Goal: Task Accomplishment & Management: Complete application form

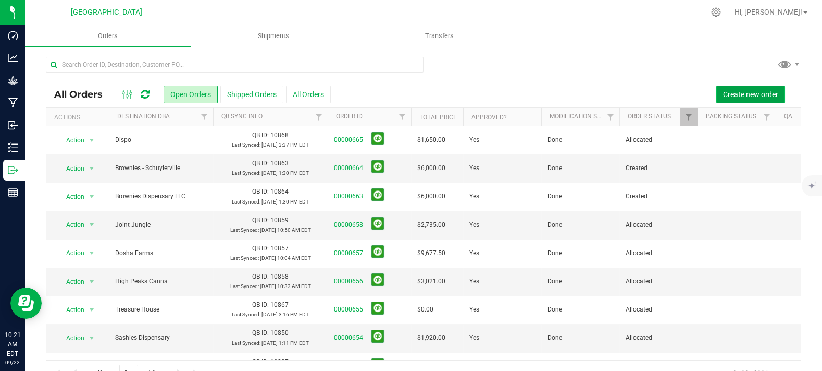
click at [735, 94] on span "Create new order" at bounding box center [750, 94] width 55 height 8
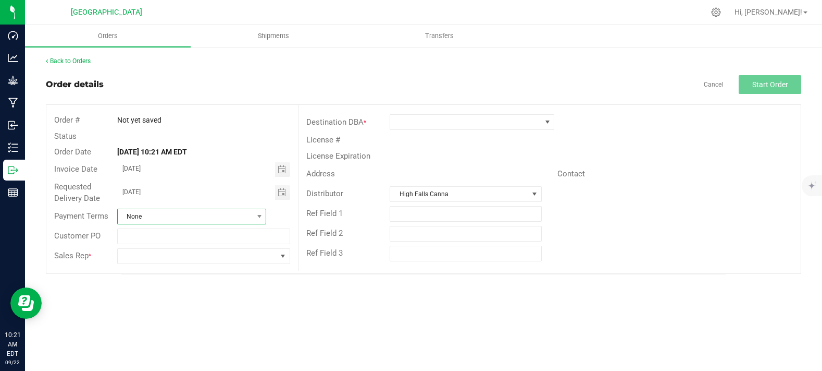
click at [216, 211] on span "None" at bounding box center [186, 216] width 136 height 15
click at [484, 107] on div "Destination DBA * License # License Expiration Address Contact Distributor [GEO…" at bounding box center [549, 188] width 503 height 166
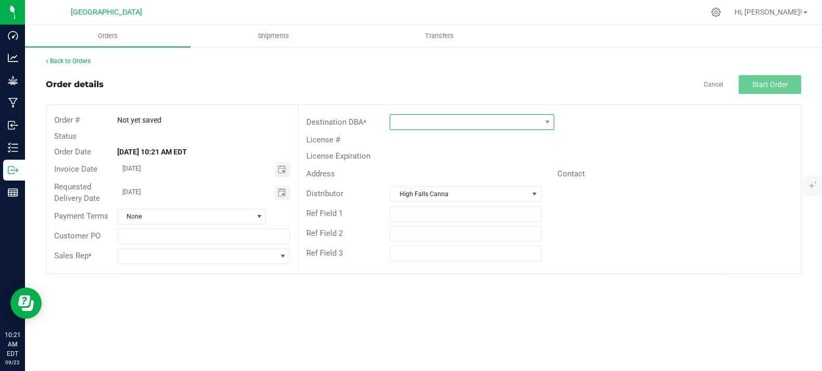
click at [471, 119] on span at bounding box center [465, 122] width 151 height 15
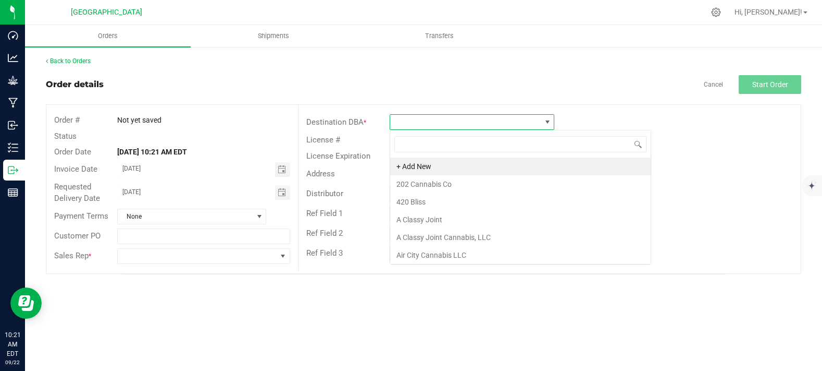
scroll to position [15, 165]
type input "riv"
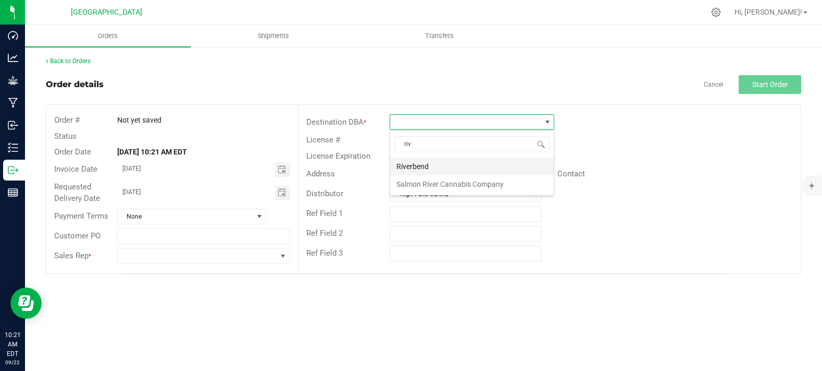
click at [454, 160] on li "Riverbend" at bounding box center [472, 166] width 164 height 18
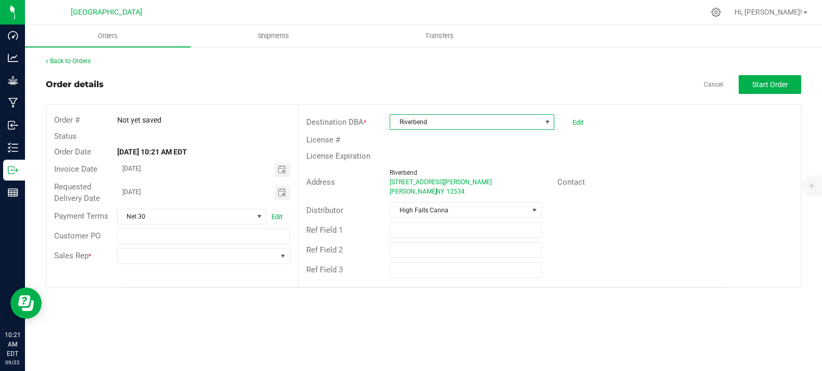
click at [266, 117] on div "Not yet saved" at bounding box center [203, 120] width 189 height 11
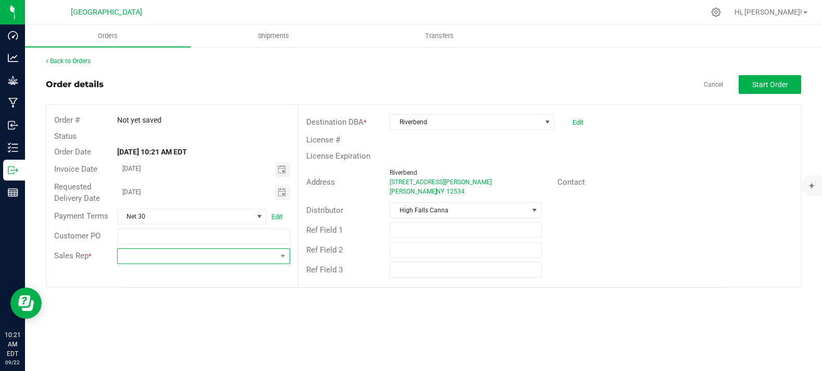
click at [171, 254] on span at bounding box center [197, 256] width 159 height 15
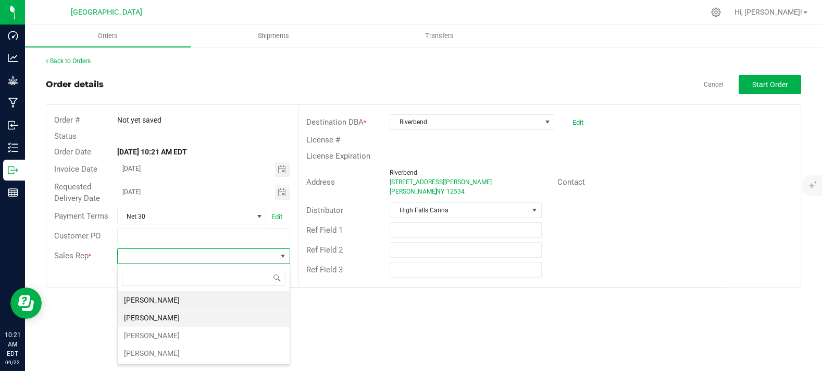
scroll to position [15, 173]
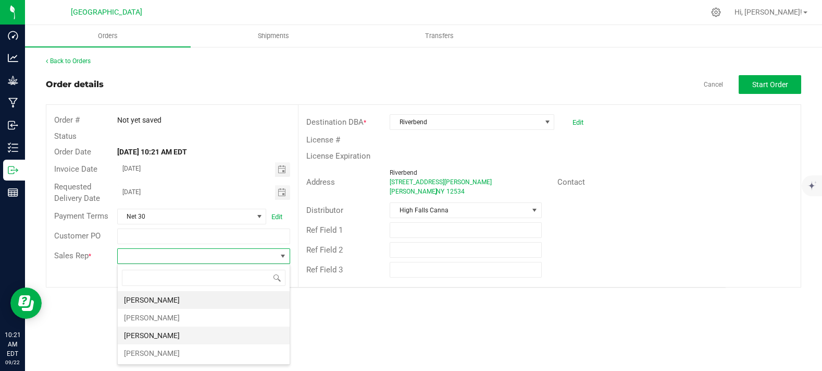
click at [154, 332] on li "[PERSON_NAME]" at bounding box center [204, 335] width 172 height 18
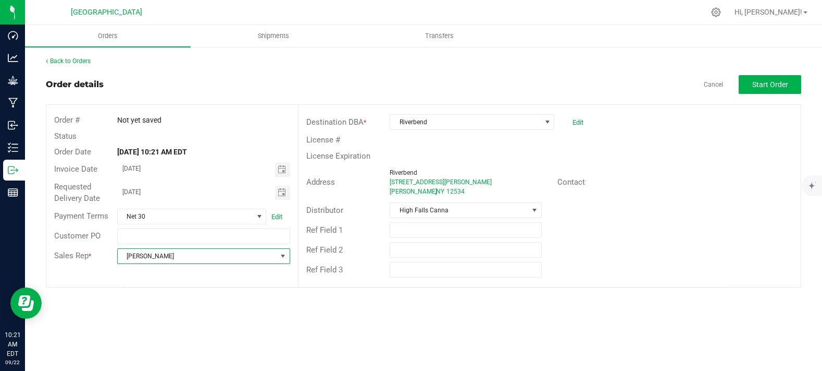
click at [800, 55] on div "Back to Orders Order details Cancel Start Order Order # Not yet saved Status Or…" at bounding box center [423, 172] width 797 height 252
click at [768, 89] on button "Start Order" at bounding box center [770, 84] width 63 height 19
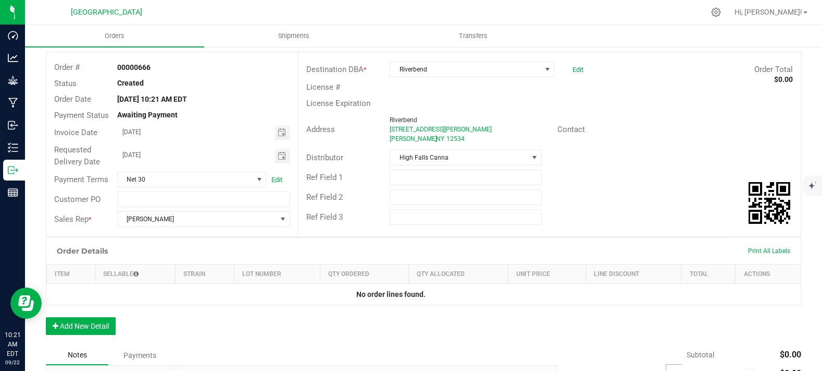
scroll to position [116, 0]
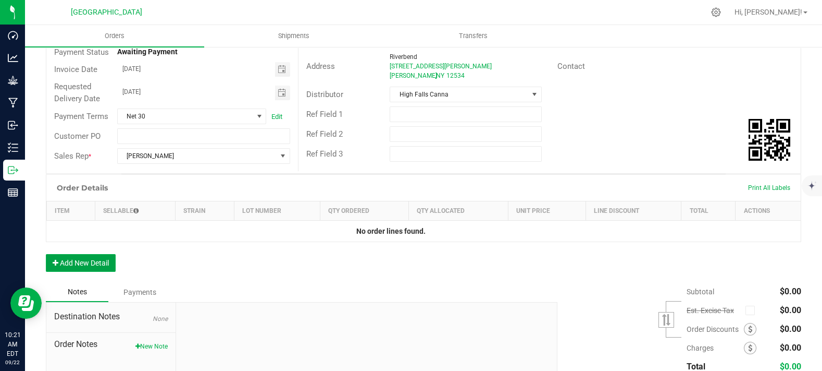
click at [67, 272] on button "Add New Detail" at bounding box center [81, 263] width 70 height 18
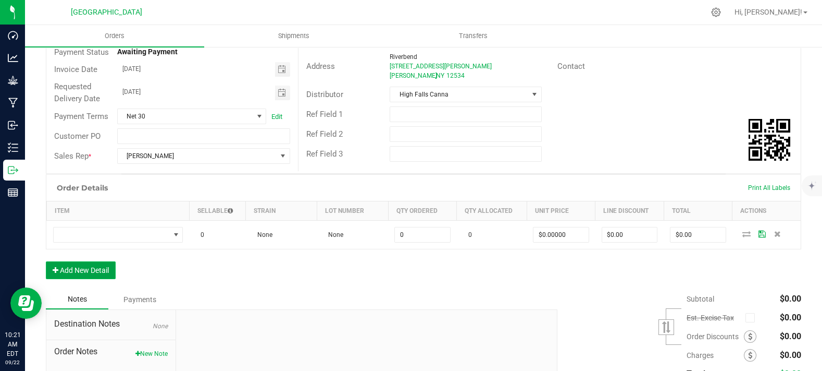
click at [80, 279] on button "Add New Detail" at bounding box center [81, 270] width 70 height 18
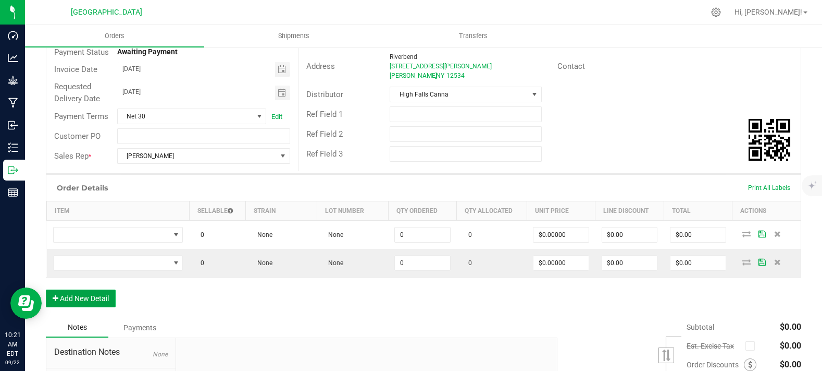
click at [89, 307] on button "Add New Detail" at bounding box center [81, 298] width 70 height 18
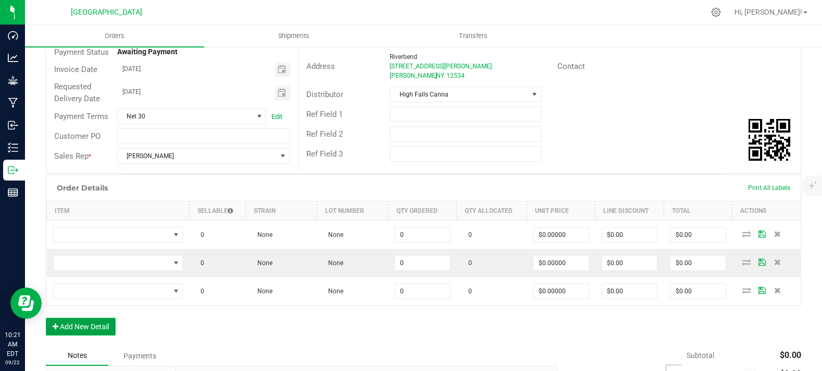
click at [95, 335] on button "Add New Detail" at bounding box center [81, 326] width 70 height 18
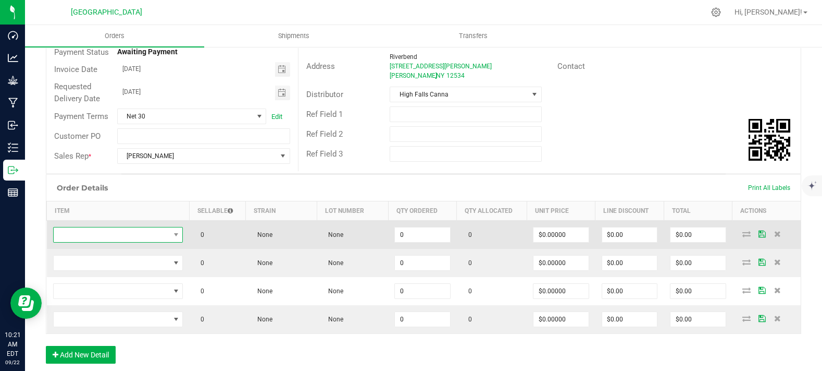
click at [111, 242] on span "NO DATA FOUND" at bounding box center [112, 234] width 116 height 15
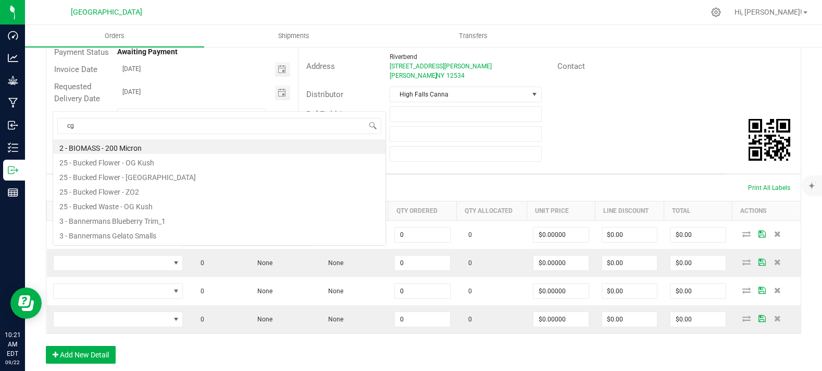
scroll to position [15, 127]
type input "c"
type input "chill"
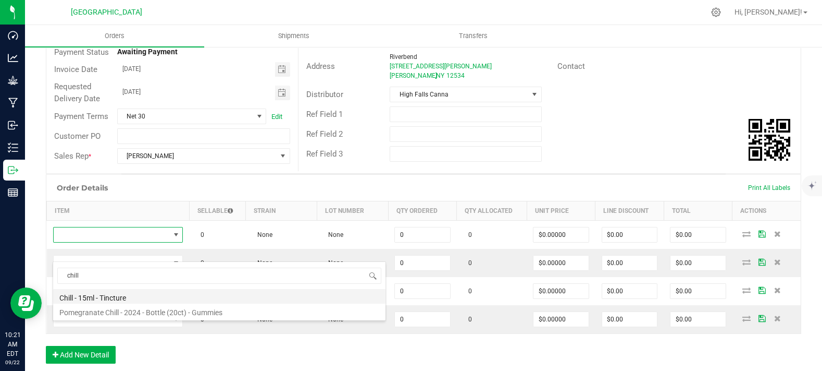
click at [107, 297] on li "Chill - 15ml - Tincture" at bounding box center [219, 296] width 333 height 15
type input "0 ea"
type input "$20.00000"
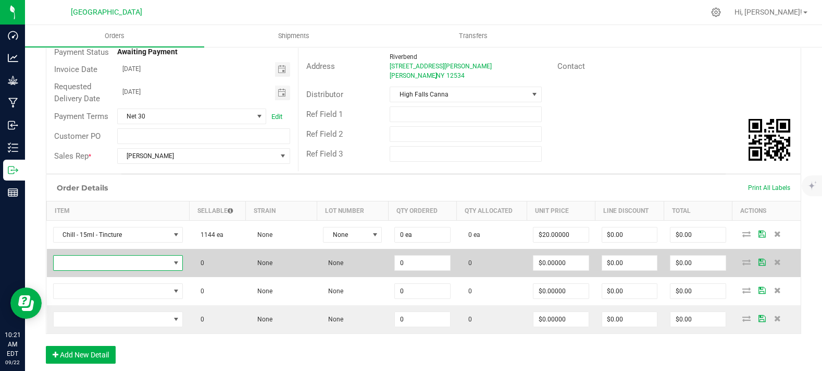
click at [105, 270] on span "NO DATA FOUND" at bounding box center [112, 262] width 116 height 15
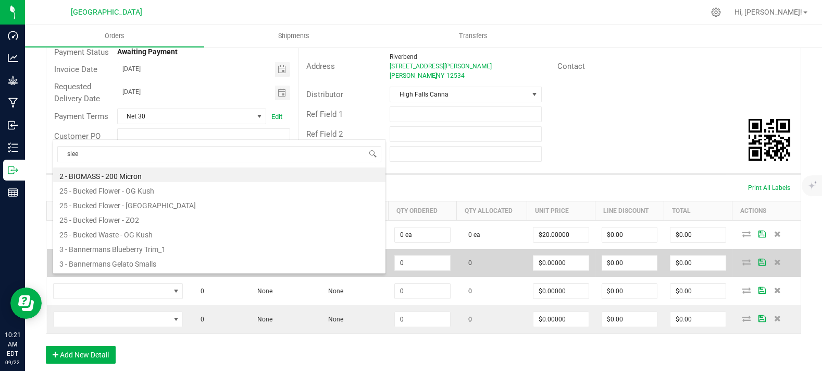
type input "sleep"
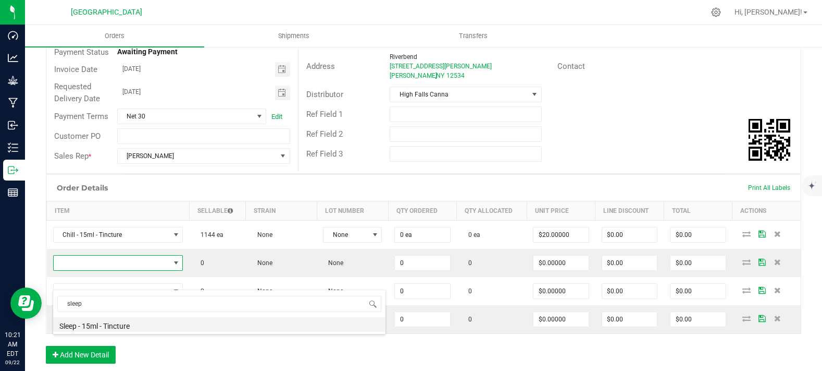
click at [100, 329] on li "Sleep - 15ml - Tincture" at bounding box center [219, 324] width 333 height 15
type input "0 ea"
type input "$20.00000"
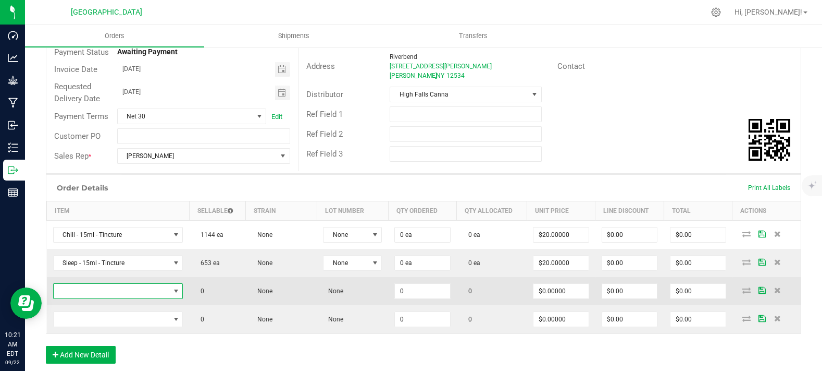
click at [100, 298] on span "NO DATA FOUND" at bounding box center [112, 291] width 116 height 15
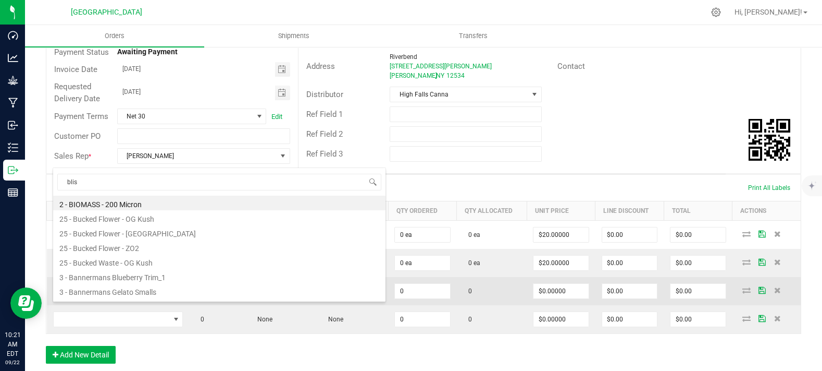
type input "bliss"
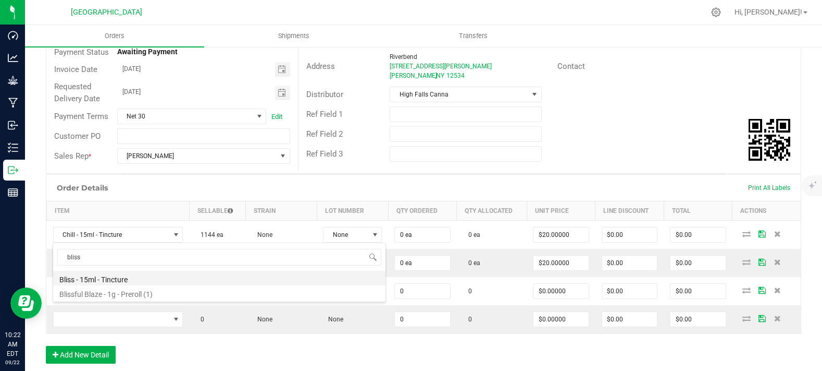
click at [114, 271] on li "Bliss - 15ml - Tincture" at bounding box center [219, 278] width 333 height 15
type input "0 ea"
type input "$20.00000"
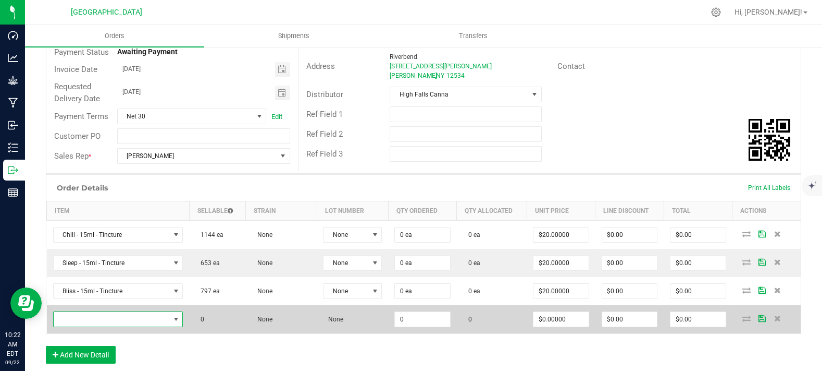
click at [102, 326] on span "NO DATA FOUND" at bounding box center [112, 319] width 116 height 15
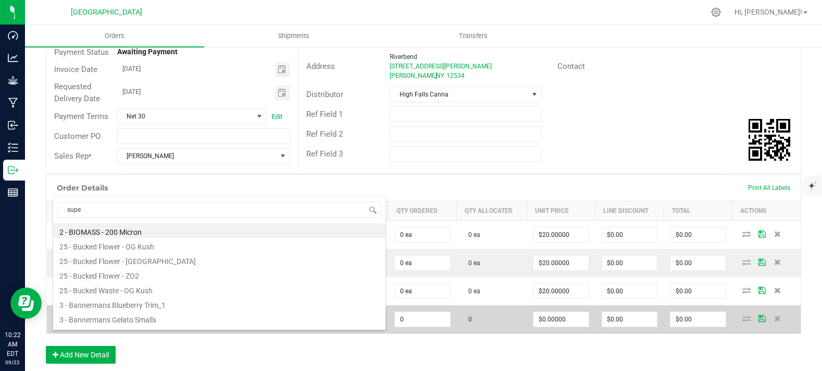
type input "super"
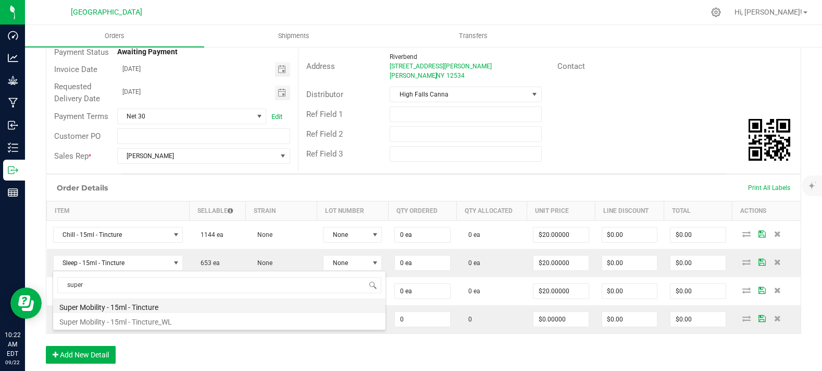
click at [121, 306] on li "Super Mobility - 15ml - Tincture" at bounding box center [219, 305] width 333 height 15
type input "0 ea"
type input "$20.00000"
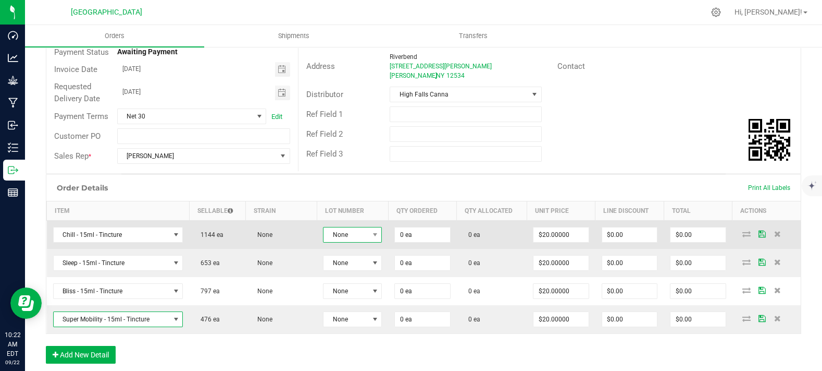
click at [356, 242] on span "None" at bounding box center [346, 234] width 45 height 15
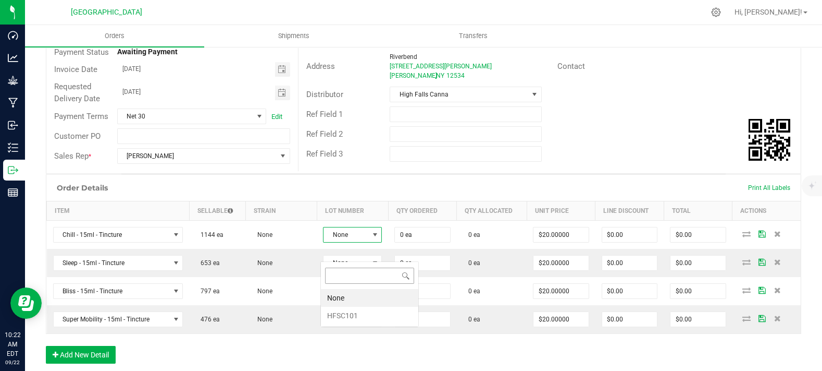
scroll to position [15, 58]
click at [354, 312] on li "HFSC101" at bounding box center [369, 315] width 97 height 18
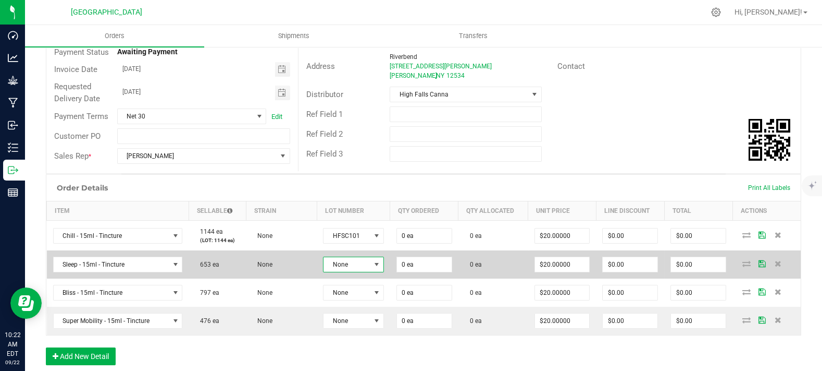
click at [350, 272] on span "None" at bounding box center [347, 264] width 46 height 15
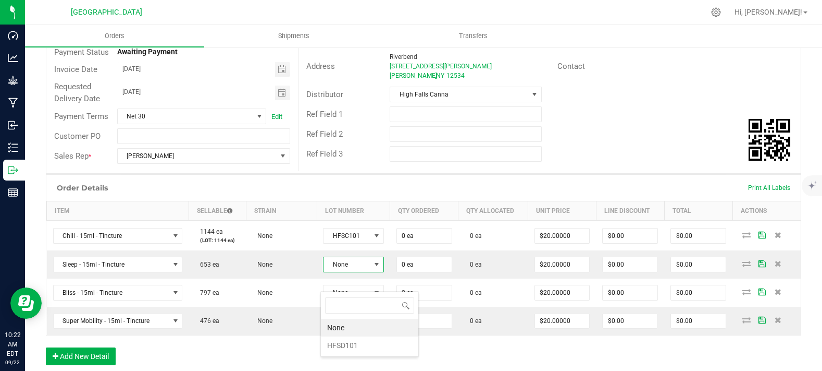
scroll to position [15, 58]
click at [349, 345] on li "HFSD101" at bounding box center [369, 345] width 97 height 18
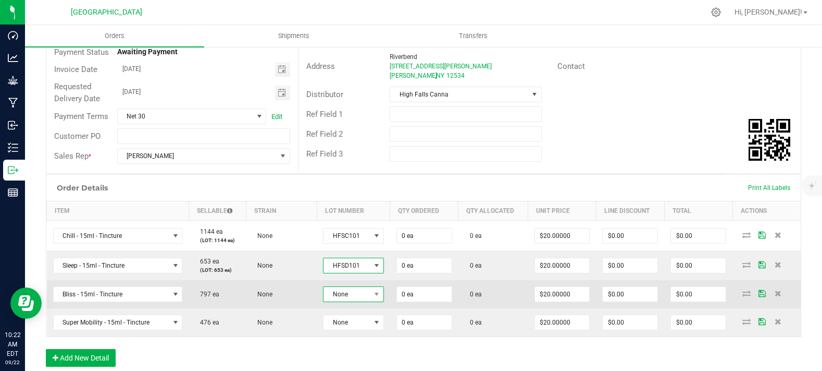
click at [345, 301] on span "None" at bounding box center [347, 294] width 46 height 15
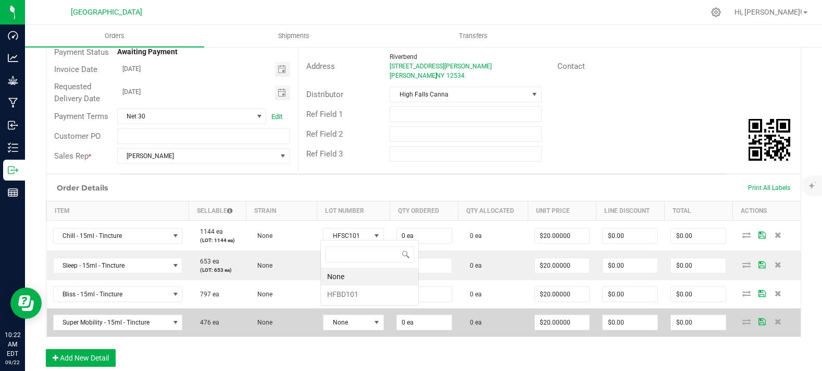
scroll to position [15, 58]
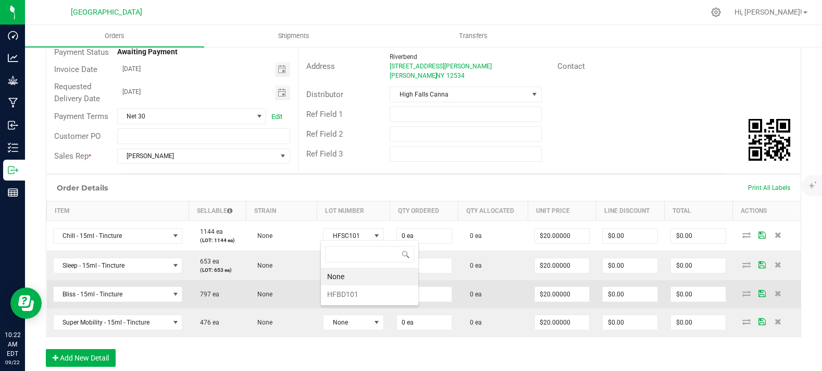
drag, startPoint x: 352, startPoint y: 292, endPoint x: 351, endPoint y: 306, distance: 14.6
click at [352, 293] on li "HFBD101" at bounding box center [369, 294] width 97 height 18
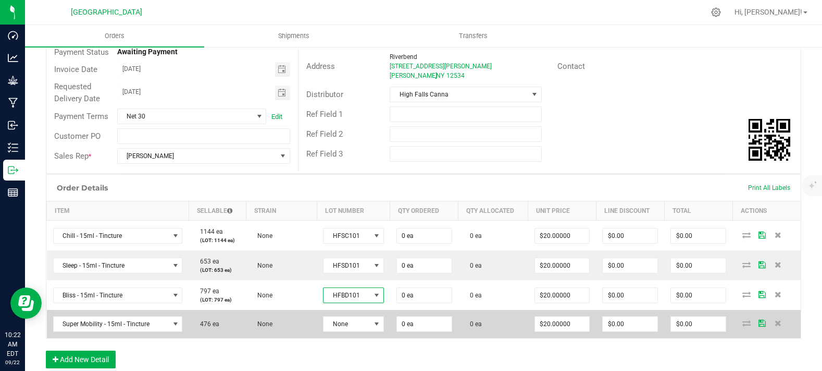
click at [350, 338] on td "None" at bounding box center [353, 324] width 73 height 28
click at [352, 331] on span "None" at bounding box center [347, 323] width 46 height 15
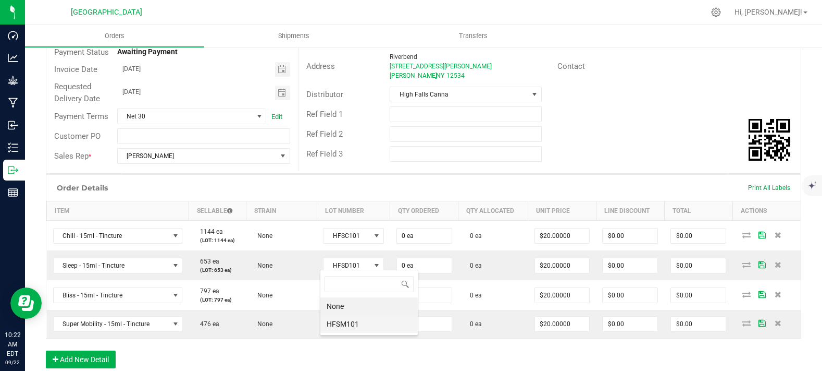
click at [355, 322] on li "HFSM101" at bounding box center [369, 324] width 97 height 18
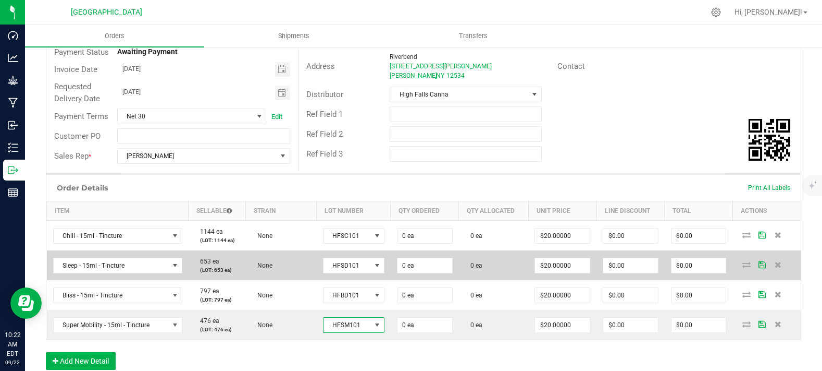
click at [408, 271] on td "0 ea" at bounding box center [425, 265] width 68 height 30
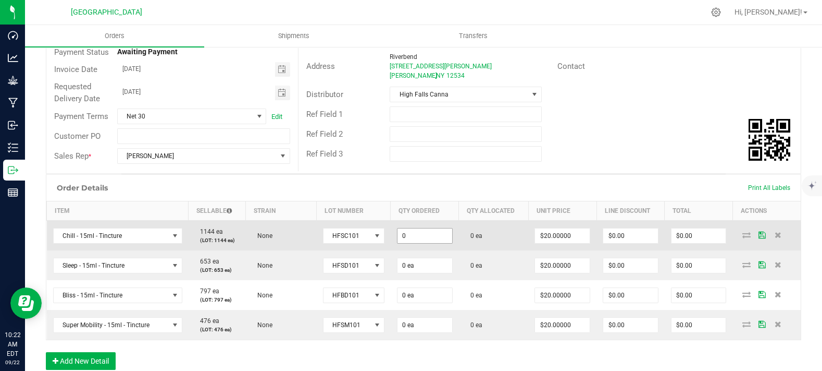
click at [412, 243] on input "0" at bounding box center [425, 235] width 55 height 15
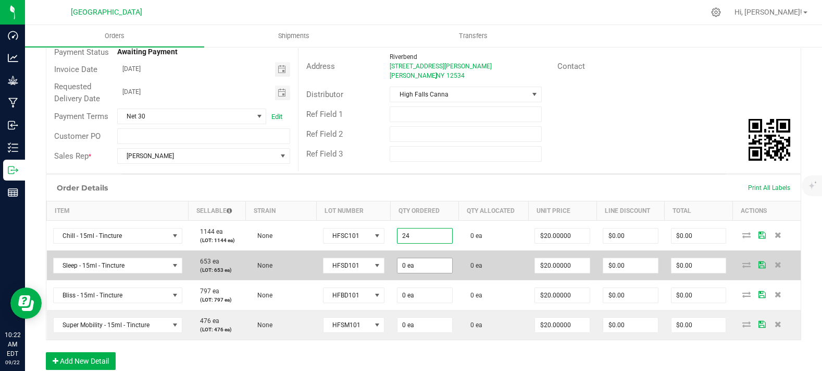
type input "24 ea"
type input "$480.00"
click at [416, 276] on td "0 ea" at bounding box center [425, 265] width 68 height 30
click at [417, 273] on input "0" at bounding box center [425, 265] width 55 height 15
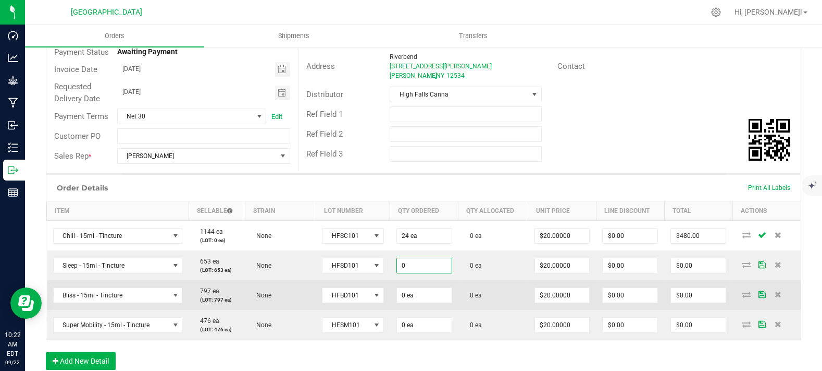
paste input "24"
type input "24 ea"
type input "$480.00"
click at [415, 310] on td "0 ea" at bounding box center [425, 295] width 68 height 30
click at [416, 302] on input "0" at bounding box center [425, 295] width 55 height 15
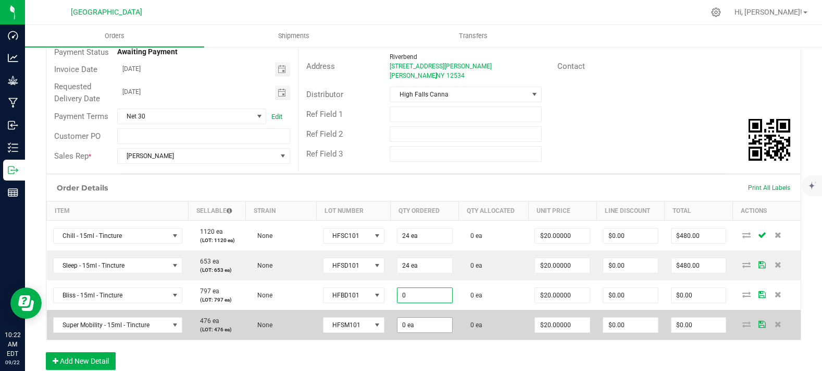
paste input "24"
type input "24 ea"
type input "$480.00"
click at [416, 332] on input "0" at bounding box center [425, 324] width 55 height 15
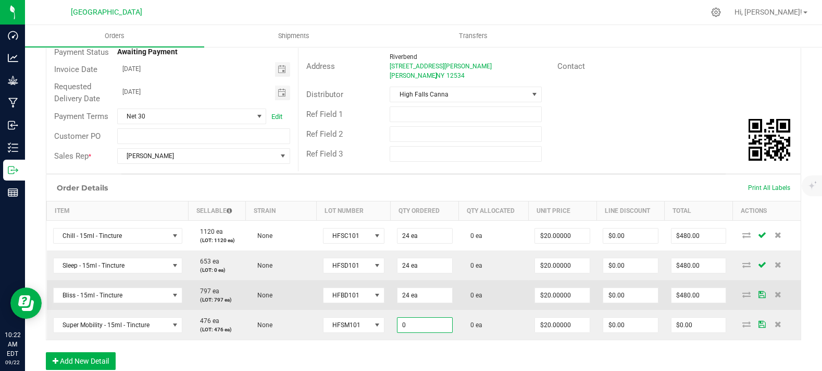
paste input "24"
type input "24 ea"
type input "$480.00"
click at [472, 310] on td "0 ea" at bounding box center [494, 295] width 70 height 30
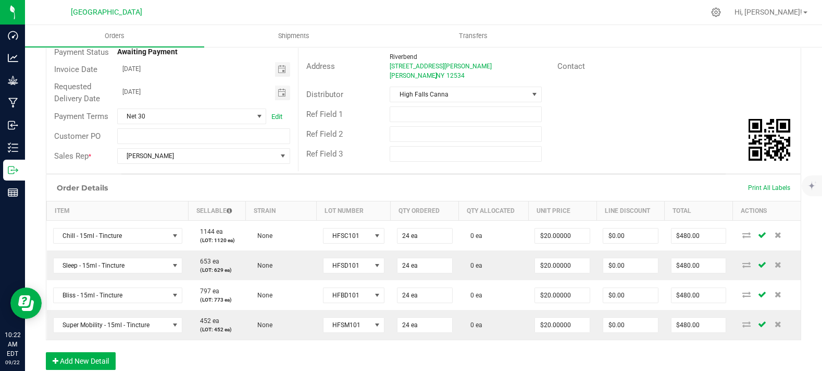
click at [625, 148] on div "Ref Field 3" at bounding box center [550, 154] width 502 height 20
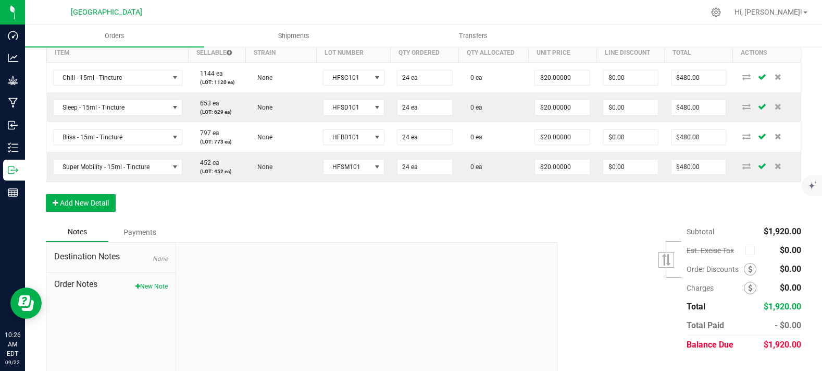
scroll to position [314, 0]
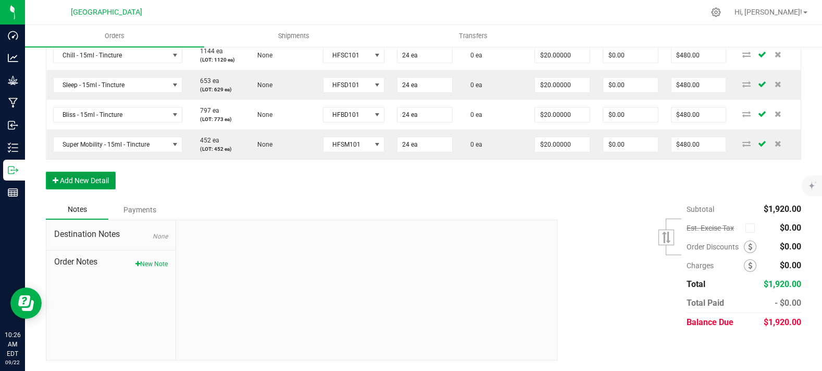
click at [101, 181] on button "Add New Detail" at bounding box center [81, 180] width 70 height 18
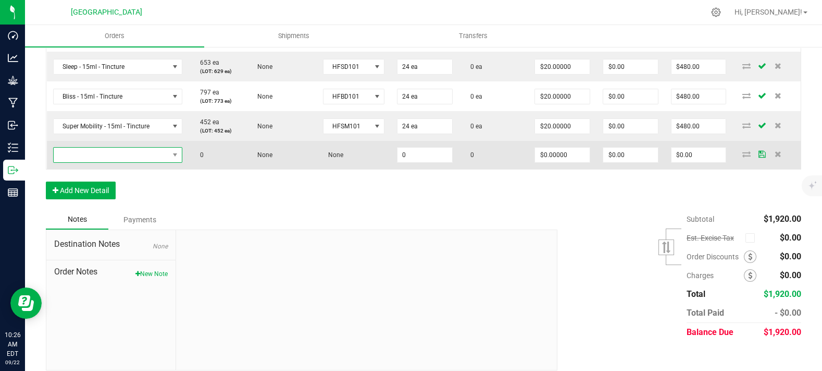
click at [94, 162] on span "NO DATA FOUND" at bounding box center [111, 155] width 115 height 15
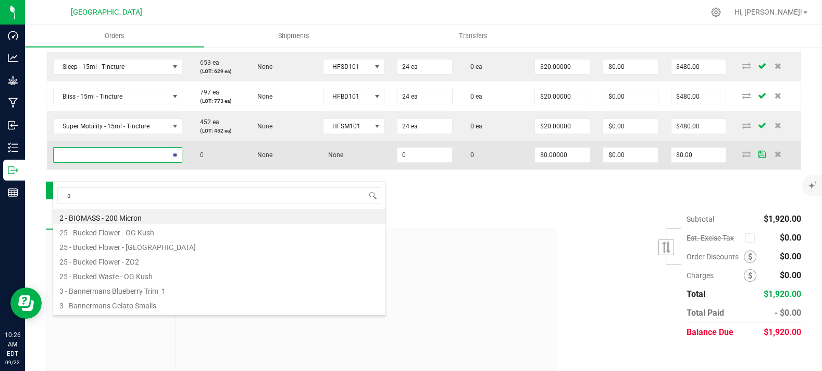
scroll to position [15, 126]
type input "apple"
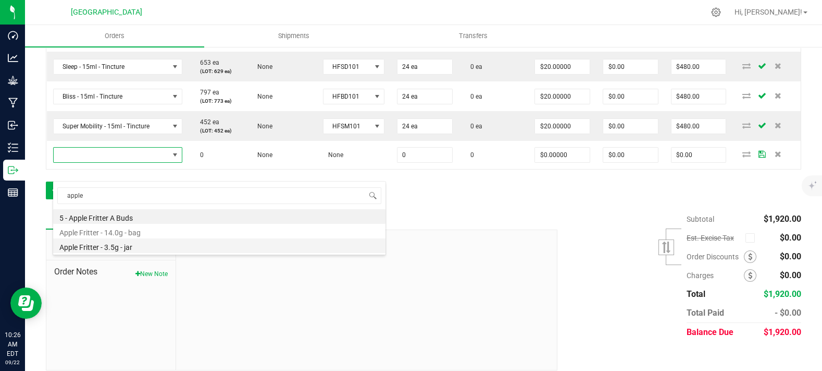
click at [140, 247] on li "Apple Fritter - 3.5g - jar" at bounding box center [219, 245] width 333 height 15
type input "0 ea"
type input "$15.00000"
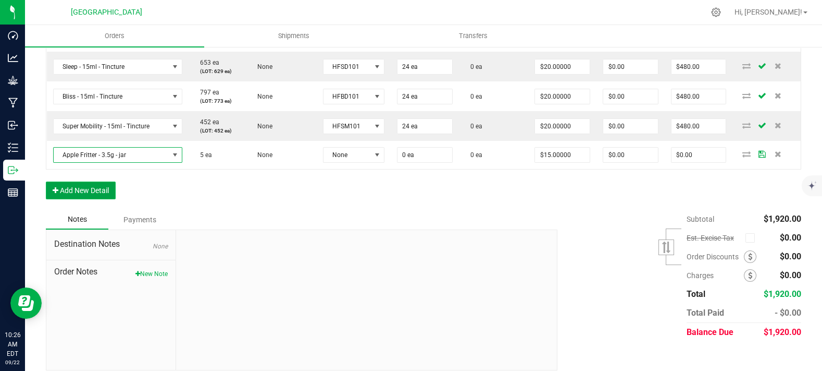
click at [113, 199] on button "Add New Detail" at bounding box center [81, 190] width 70 height 18
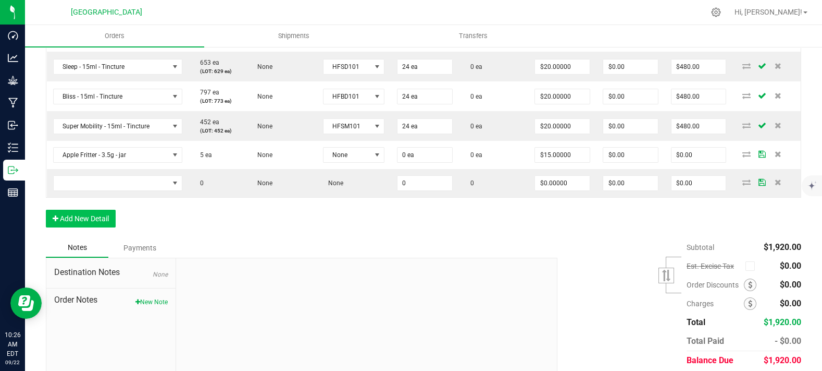
click at [109, 197] on td at bounding box center [118, 183] width 142 height 28
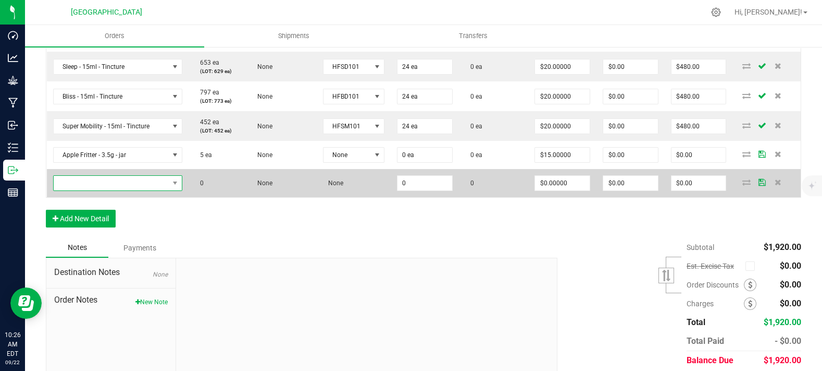
click at [116, 190] on span "NO DATA FOUND" at bounding box center [111, 183] width 115 height 15
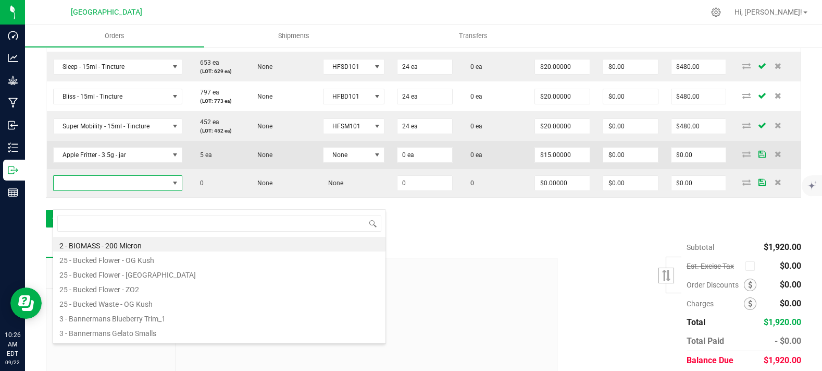
click at [355, 169] on td "None" at bounding box center [354, 155] width 74 height 28
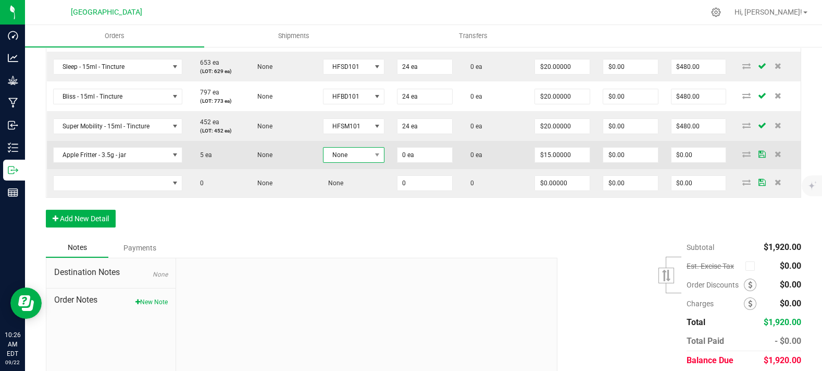
click at [359, 162] on span "None" at bounding box center [347, 155] width 47 height 15
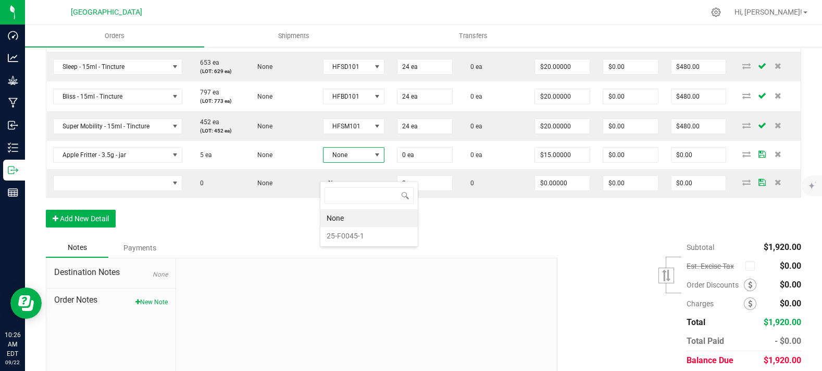
scroll to position [15, 60]
click at [369, 230] on li "25-F0045-1" at bounding box center [369, 236] width 97 height 18
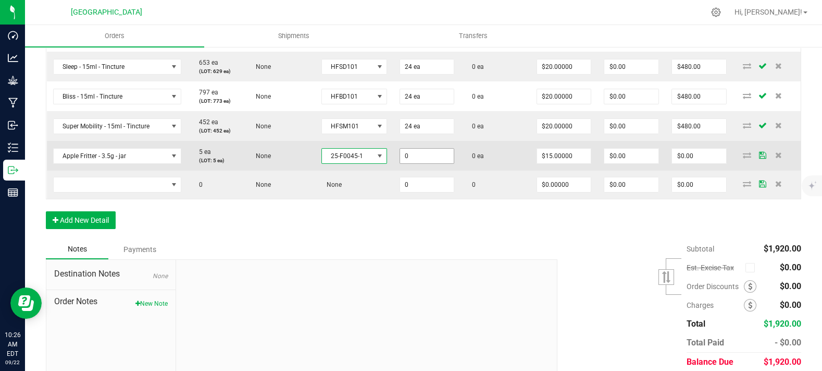
click at [409, 163] on input "0" at bounding box center [427, 156] width 54 height 15
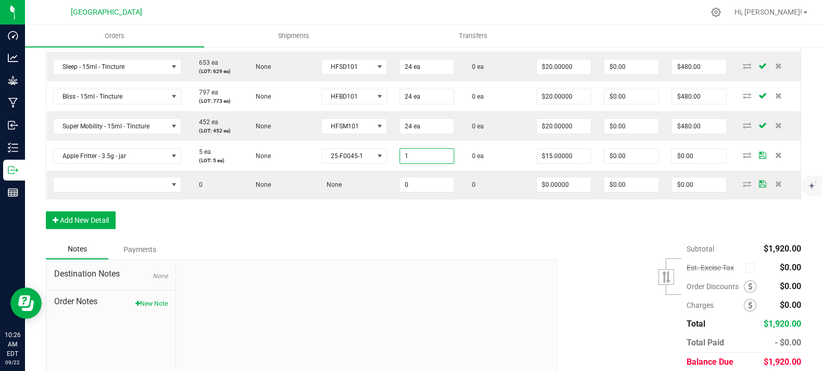
type input "1 ea"
type input "$15.00"
click at [510, 239] on div "Order Details Print All Labels Item Sellable Strain Lot Number Qty Ordered Qty …" at bounding box center [424, 108] width 756 height 264
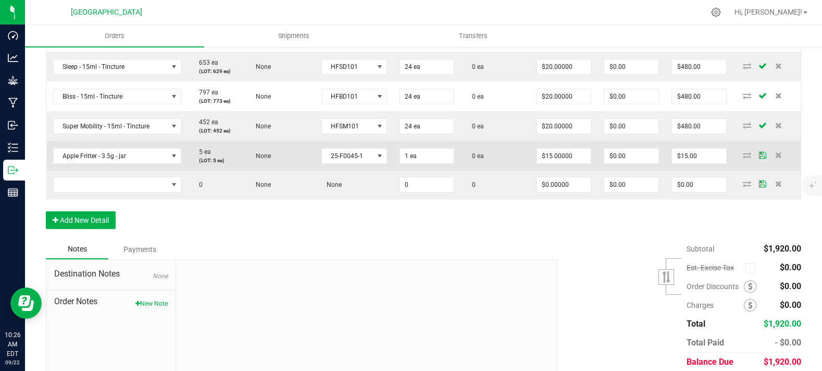
click at [570, 162] on td "$15.00000" at bounding box center [565, 156] width 68 height 30
click at [566, 163] on input "15" at bounding box center [564, 156] width 54 height 15
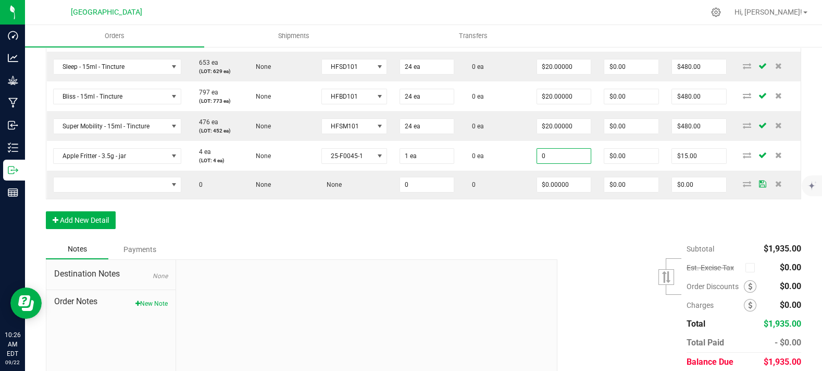
type input "$0.00000"
type input "$0.00"
click at [468, 232] on div "Order Details Print All Labels Item Sellable Strain Lot Number Qty Ordered Qty …" at bounding box center [424, 108] width 756 height 264
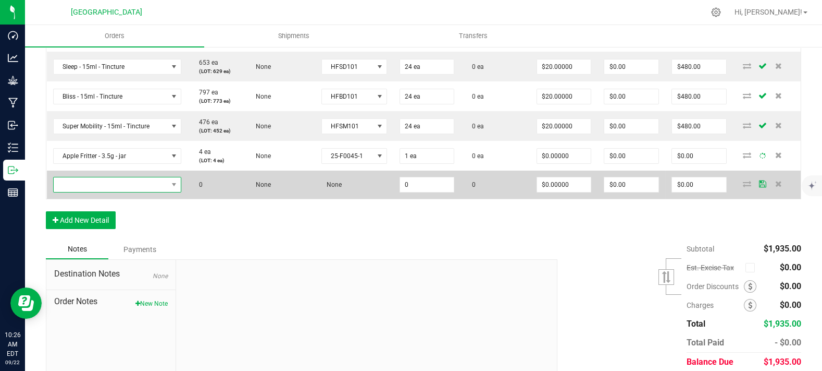
click at [83, 192] on span "NO DATA FOUND" at bounding box center [111, 184] width 115 height 15
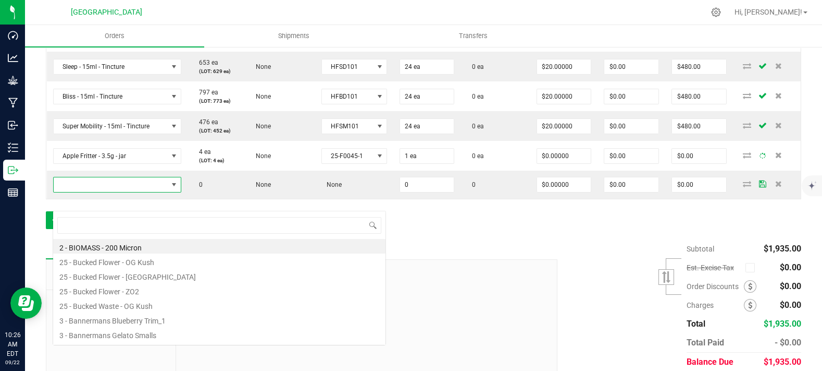
scroll to position [15, 127]
type input "lime"
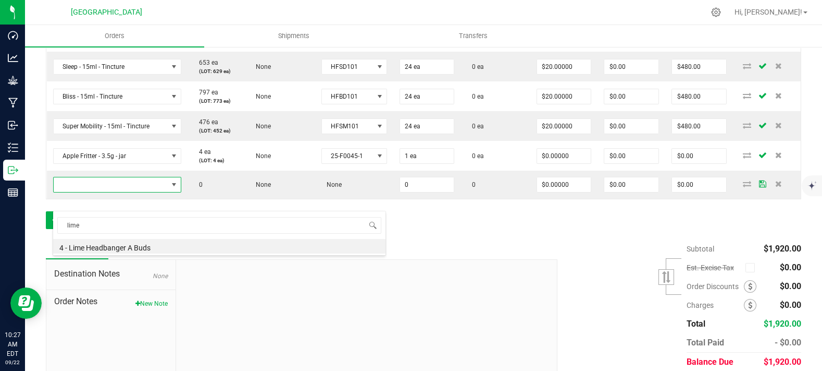
click at [471, 239] on div "Order Details Print All Labels Item Sellable Strain Lot Number Qty Ordered Qty …" at bounding box center [424, 108] width 756 height 264
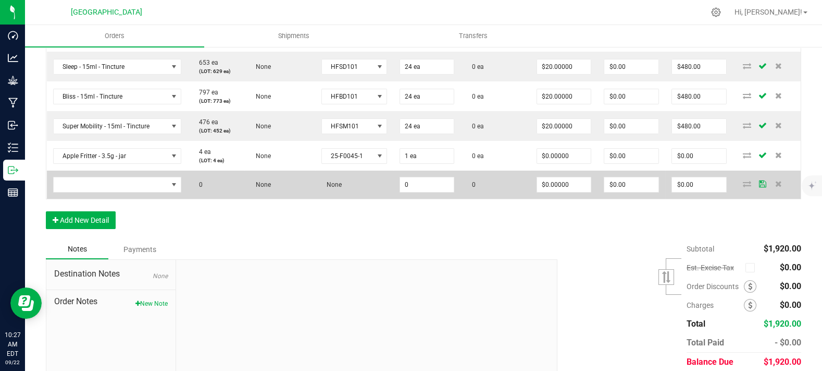
click at [303, 193] on td "None" at bounding box center [279, 184] width 70 height 28
click at [105, 192] on span "NO DATA FOUND" at bounding box center [111, 184] width 115 height 15
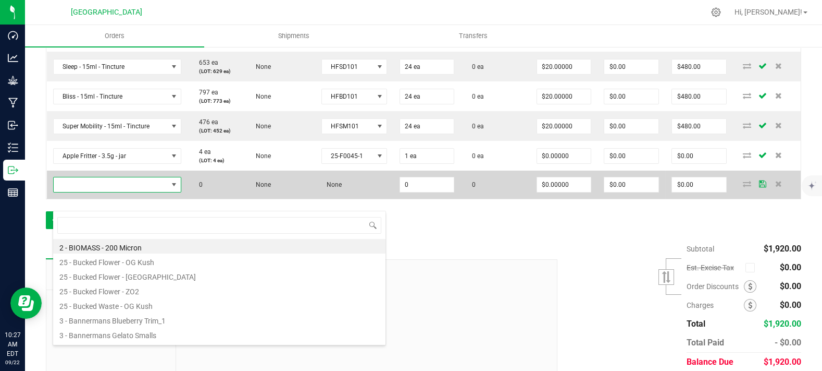
scroll to position [15, 125]
type input "gmo"
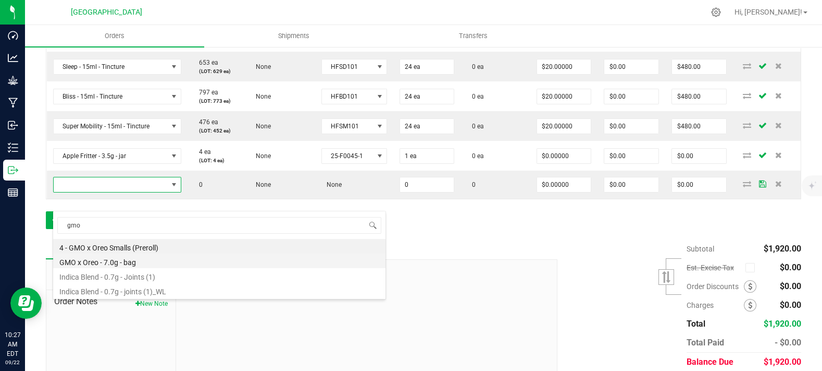
click at [168, 263] on li "GMO x Oreo - 7.0g - bag" at bounding box center [219, 260] width 333 height 15
type input "0 ea"
type input "$27.50000"
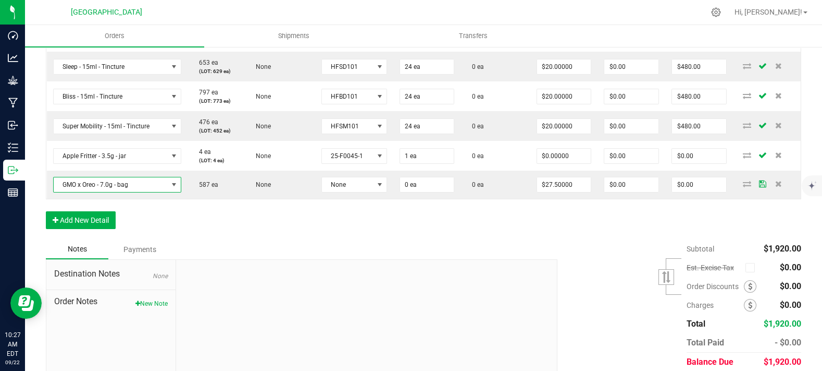
click at [298, 239] on div "Order Details Print All Labels Item Sellable Strain Lot Number Qty Ordered Qty …" at bounding box center [424, 108] width 756 height 264
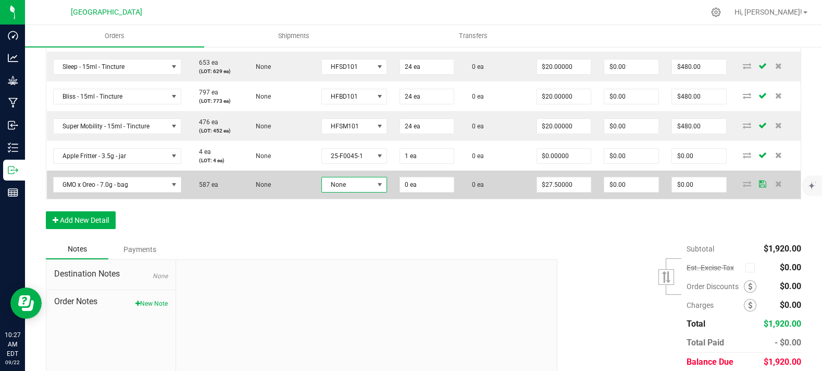
click at [361, 192] on span "None" at bounding box center [348, 184] width 52 height 15
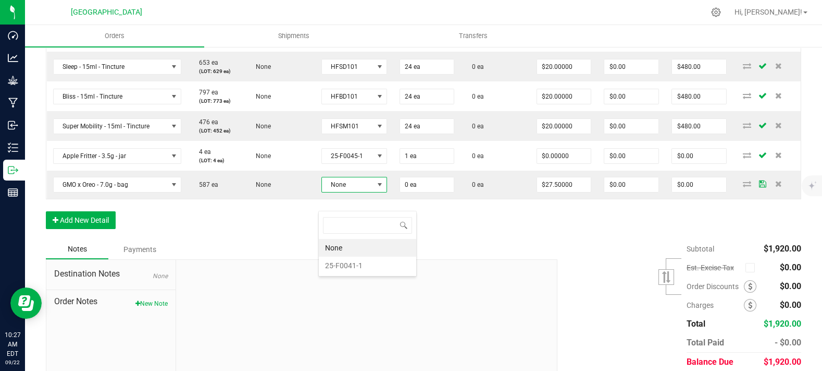
scroll to position [15, 64]
click at [373, 265] on li "25-F0041-1" at bounding box center [367, 265] width 97 height 18
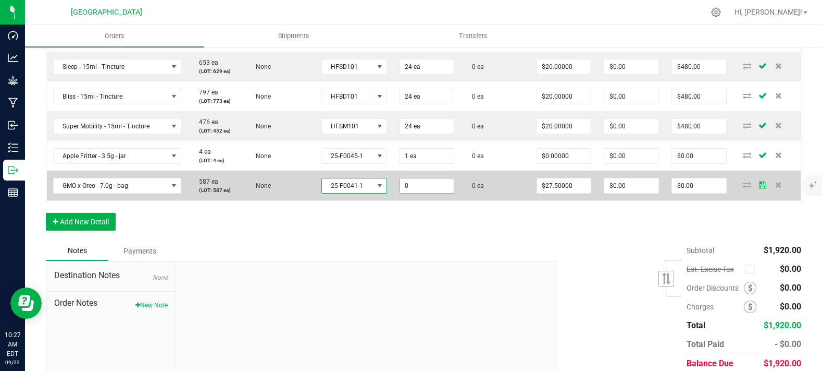
click at [445, 193] on input "0" at bounding box center [427, 185] width 54 height 15
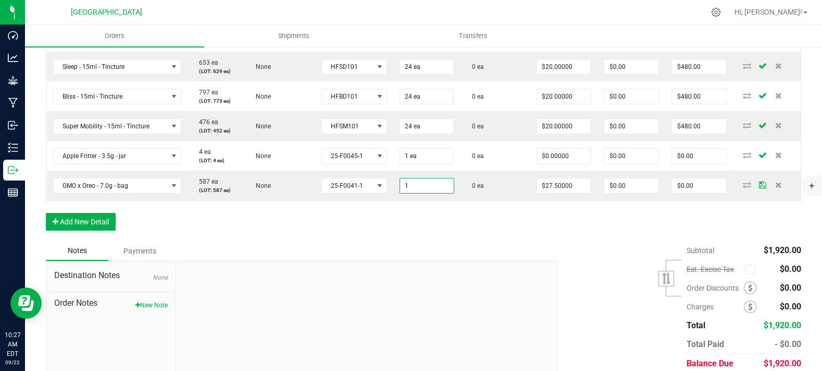
type input "1 ea"
type input "$27.50"
drag, startPoint x: 451, startPoint y: 268, endPoint x: 462, endPoint y: 260, distance: 13.8
click at [454, 261] on div "Notes Payments" at bounding box center [298, 251] width 504 height 20
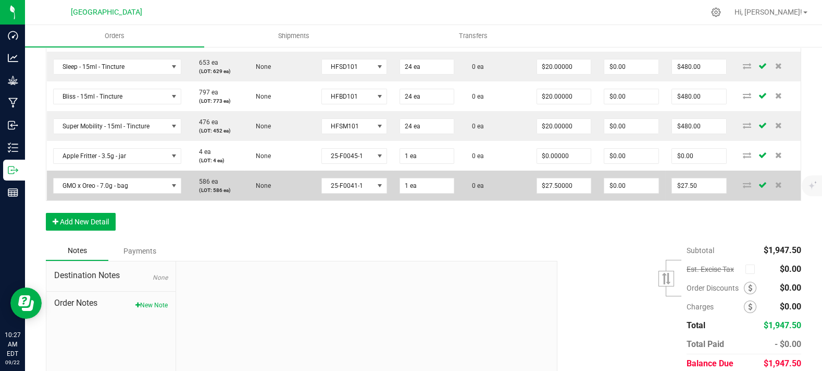
click at [551, 192] on td "$27.50000" at bounding box center [565, 185] width 68 height 30
click at [561, 200] on td "$27.50000" at bounding box center [565, 185] width 68 height 30
click at [560, 193] on input "27.5" at bounding box center [564, 185] width 54 height 15
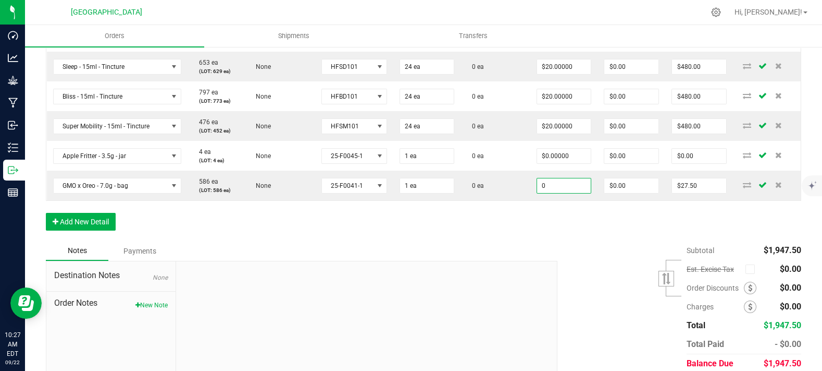
type input "$0.00000"
type input "$0.00"
click at [539, 241] on div "Order Details Print All Labels Item Sellable Strain Lot Number Qty Ordered Qty …" at bounding box center [424, 108] width 756 height 265
click at [517, 235] on div "Order Details Print All Labels Item Sellable Strain Lot Number Qty Ordered Qty …" at bounding box center [424, 108] width 756 height 265
click at [157, 310] on button "New Note" at bounding box center [152, 304] width 32 height 9
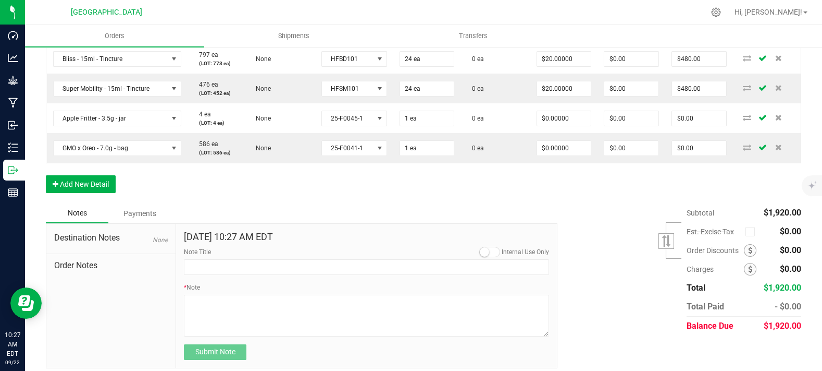
scroll to position [378, 0]
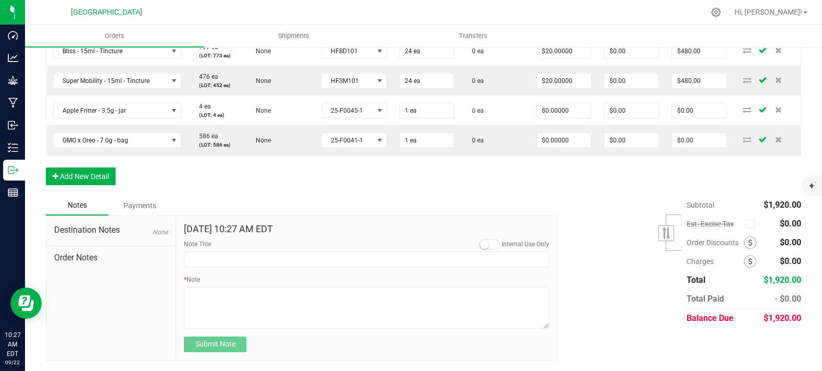
click at [481, 245] on small at bounding box center [484, 243] width 9 height 9
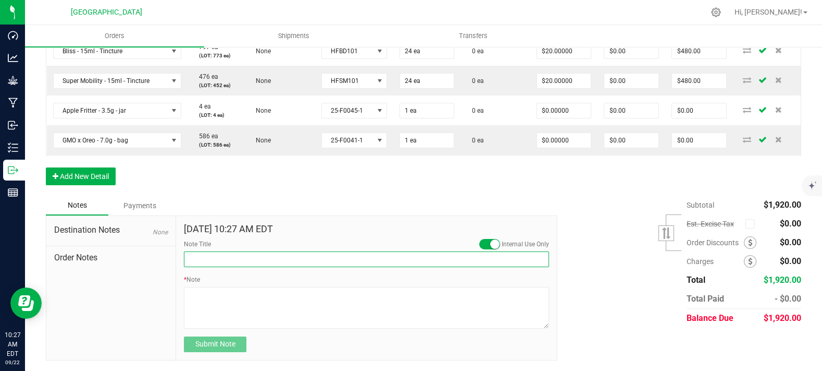
click at [480, 259] on input "Note Title" at bounding box center [366, 259] width 365 height 16
type input "Lime Headbanger sample"
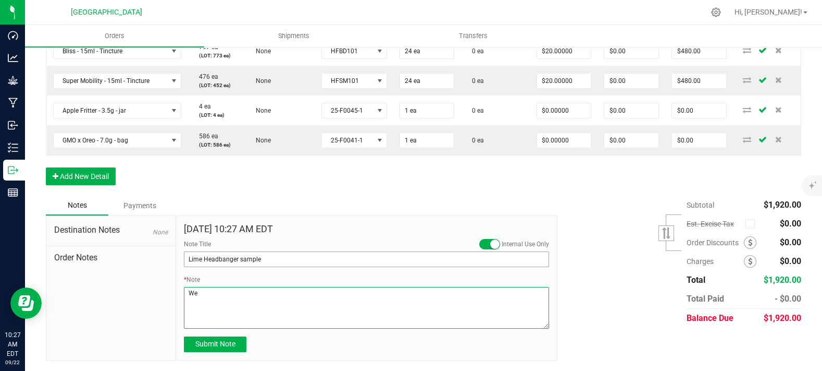
type textarea "W"
type textarea "Please include a 3.5g sample of the Lime Headbanger in this order."
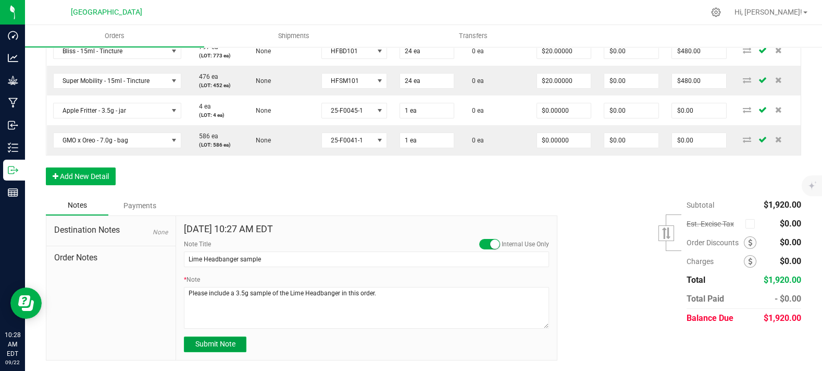
click at [229, 346] on span "Submit Note" at bounding box center [215, 343] width 40 height 8
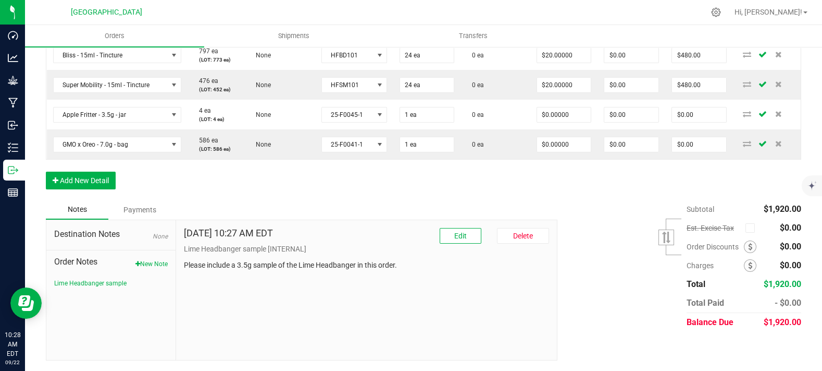
scroll to position [0, 0]
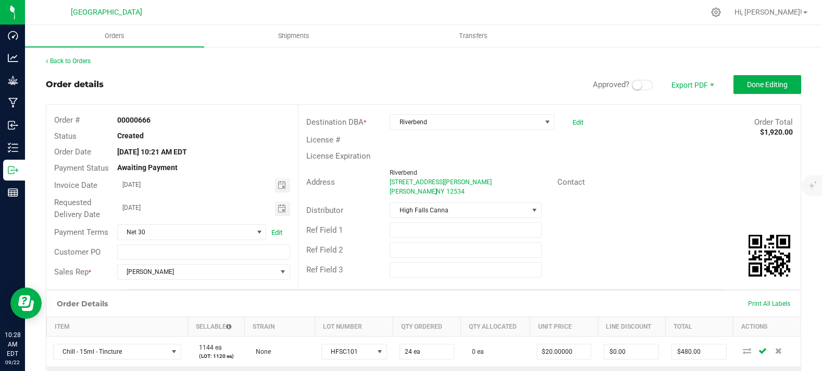
click at [632, 78] on div "Approved? Export PDF Done Editing" at bounding box center [697, 84] width 208 height 19
click at [634, 80] on span at bounding box center [642, 85] width 21 height 10
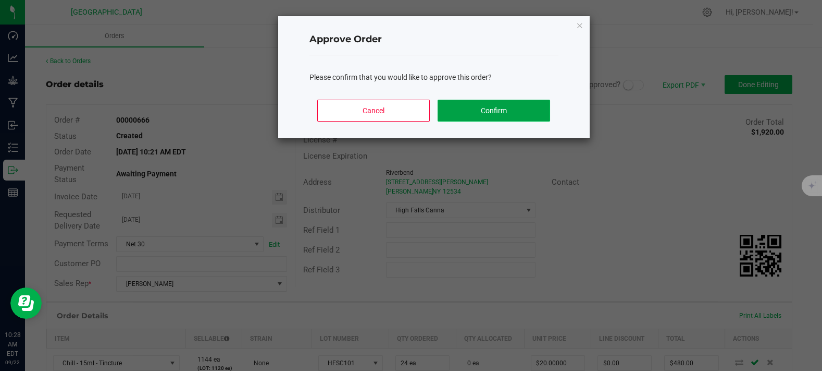
click at [494, 112] on button "Confirm" at bounding box center [494, 111] width 112 height 22
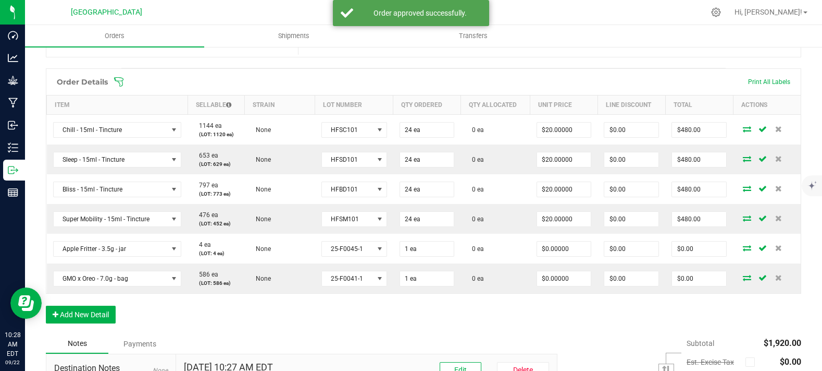
scroll to position [347, 0]
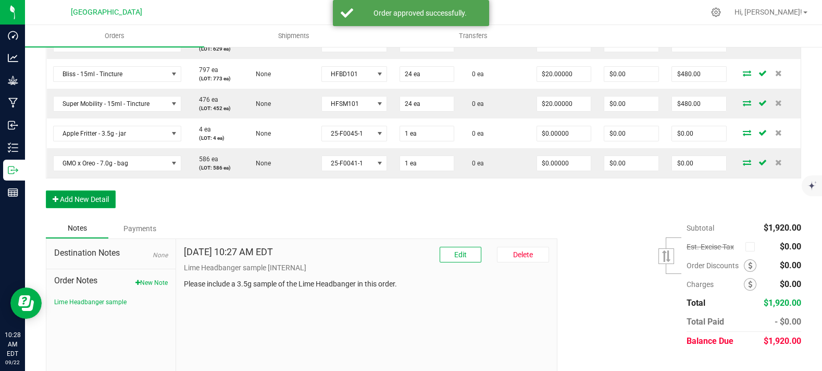
click at [79, 208] on button "Add New Detail" at bounding box center [81, 199] width 70 height 18
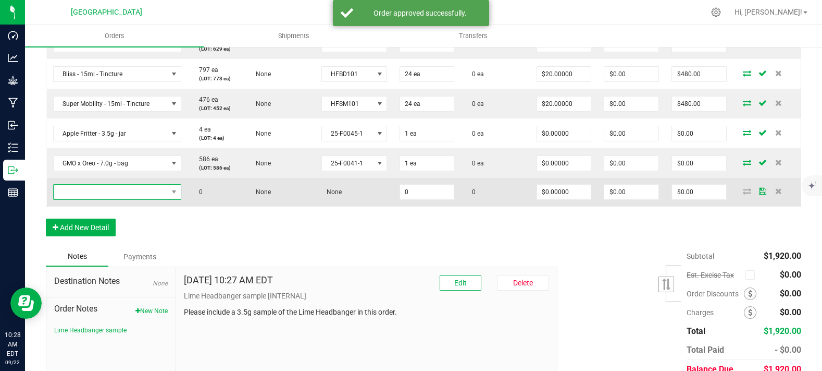
click at [121, 199] on span "NO DATA FOUND" at bounding box center [111, 192] width 115 height 15
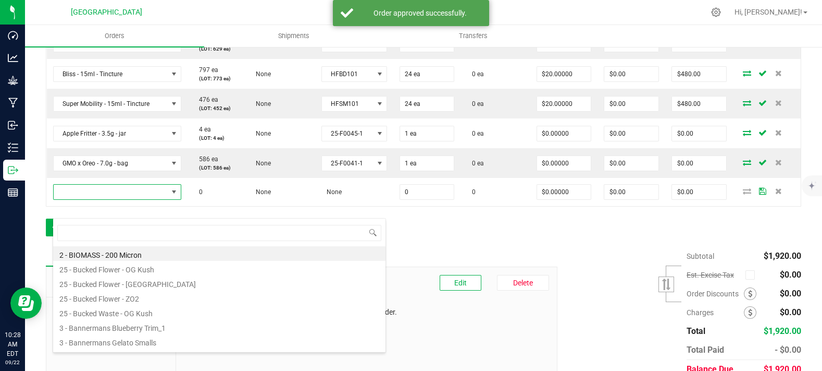
scroll to position [15, 125]
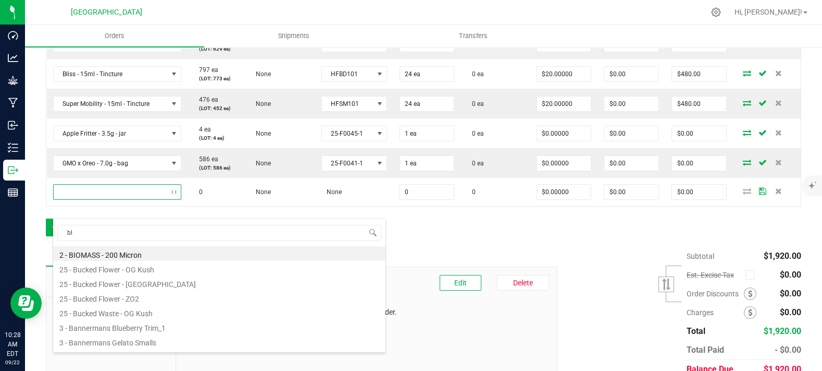
type input "b"
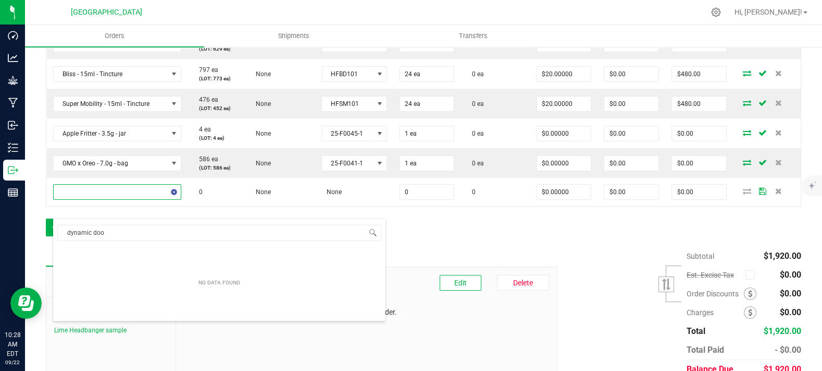
type input "dynamic doob"
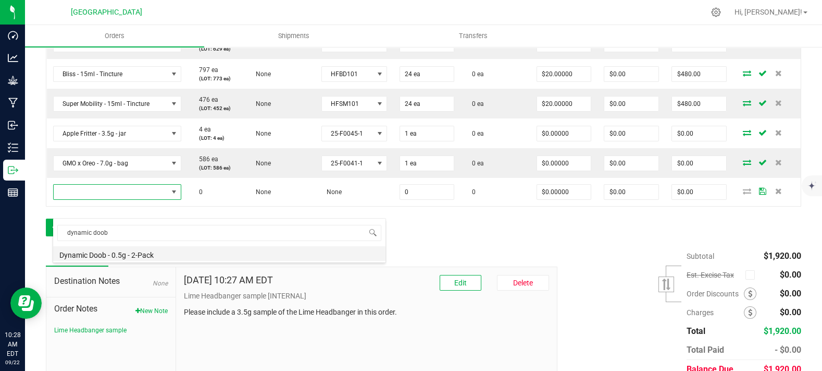
click at [120, 255] on li "Dynamic Doob - 0.5g - 2-Pack" at bounding box center [219, 253] width 333 height 15
type input "0 ea"
type input "$6.00000"
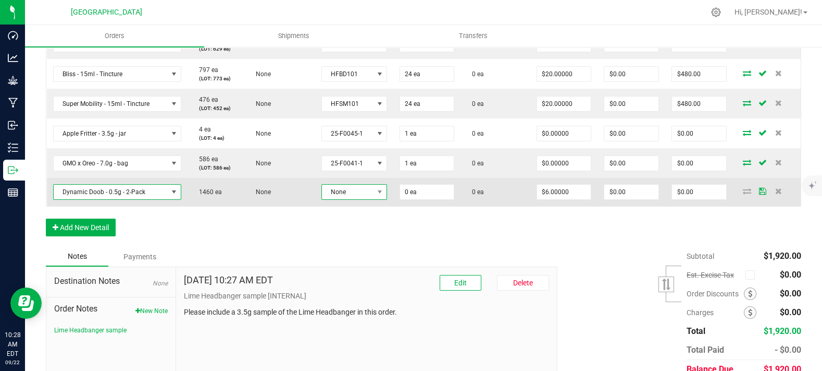
click at [353, 199] on span "None" at bounding box center [348, 192] width 52 height 15
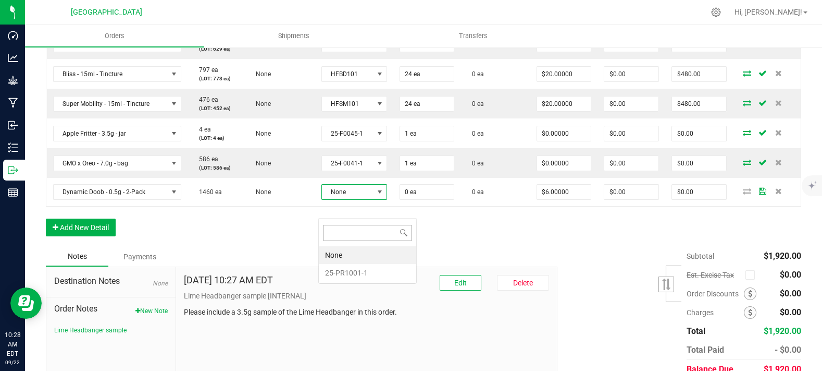
scroll to position [15, 64]
click at [369, 269] on li "25-PR1001-1" at bounding box center [367, 273] width 97 height 18
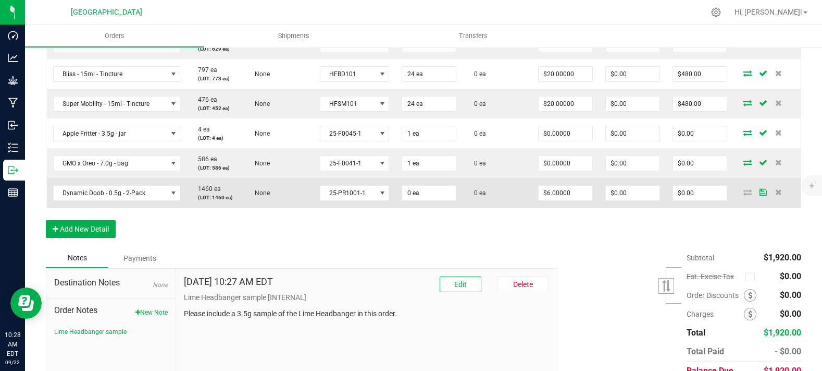
drag, startPoint x: 456, startPoint y: 194, endPoint x: 444, endPoint y: 202, distance: 14.3
click at [454, 178] on td "1 ea" at bounding box center [429, 163] width 67 height 30
click at [437, 200] on input "0" at bounding box center [429, 193] width 54 height 15
type input "5 ea"
type input "$30.00"
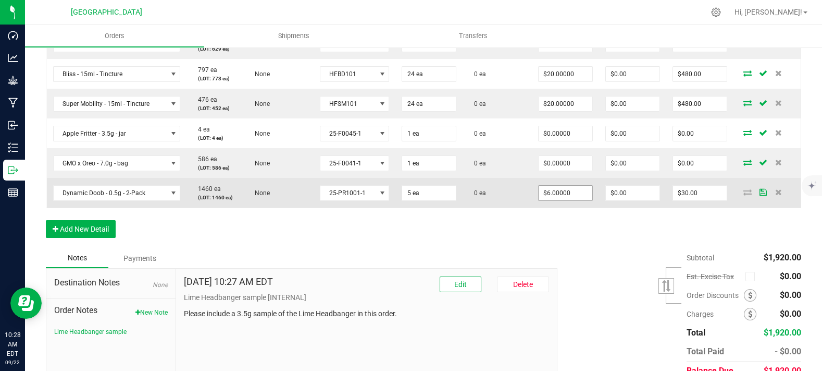
click at [557, 201] on span "$6.00000" at bounding box center [565, 193] width 55 height 16
type input "6"
click at [557, 200] on input "6" at bounding box center [566, 193] width 54 height 15
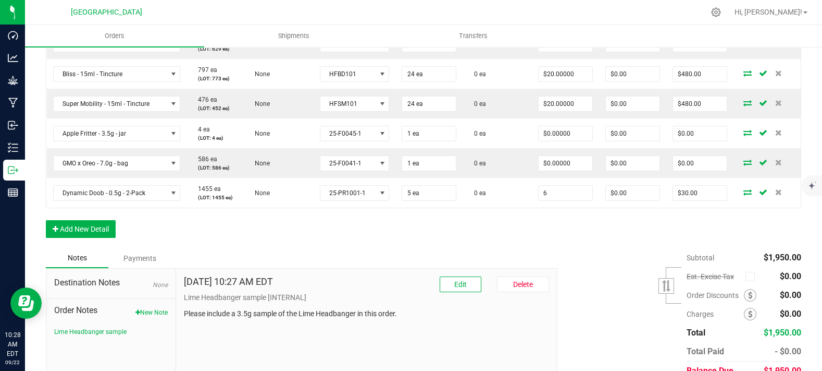
click at [557, 200] on input "6" at bounding box center [566, 193] width 54 height 15
type input "$0.00000"
type input "$0.00"
click at [539, 233] on div "Order Details Print All Labels Item Sellable Strain Lot Number Qty Ordered Qty …" at bounding box center [424, 100] width 756 height 295
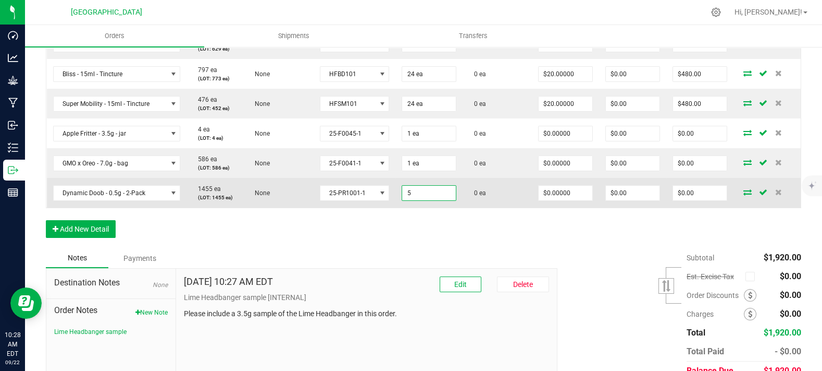
click at [436, 200] on input "5" at bounding box center [429, 193] width 54 height 15
type input "6 ea"
click at [503, 204] on td "0 ea" at bounding box center [497, 193] width 69 height 30
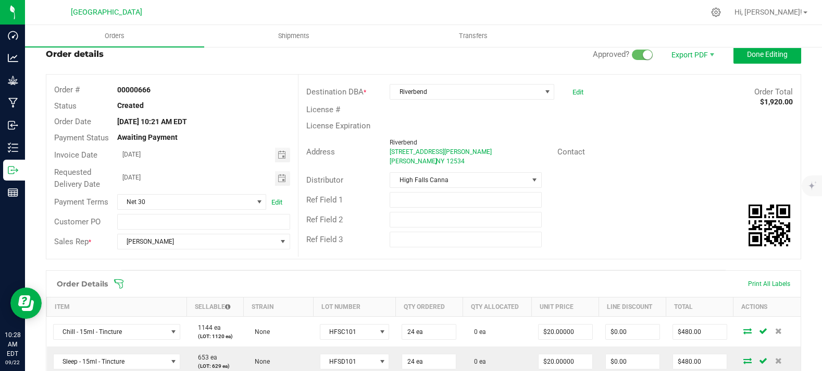
scroll to position [0, 0]
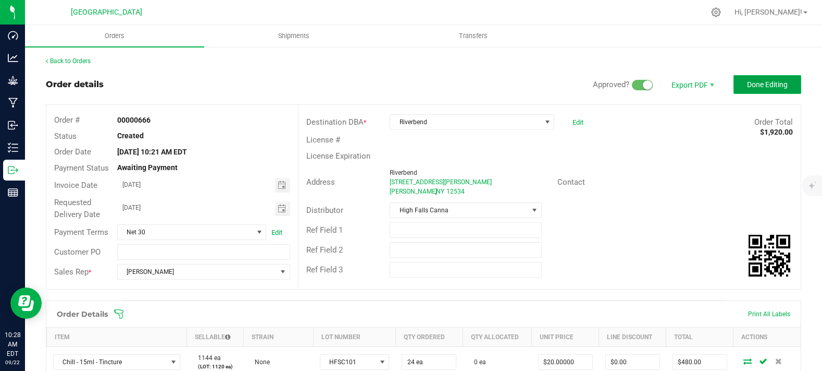
click at [758, 82] on span "Done Editing" at bounding box center [767, 84] width 41 height 8
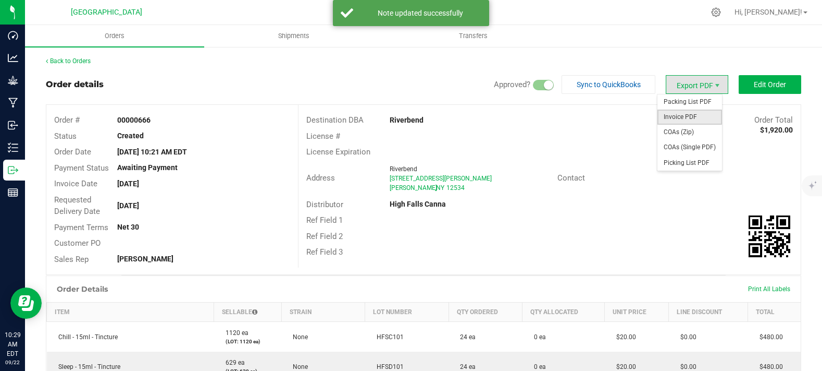
click at [695, 116] on span "Invoice PDF" at bounding box center [690, 116] width 65 height 15
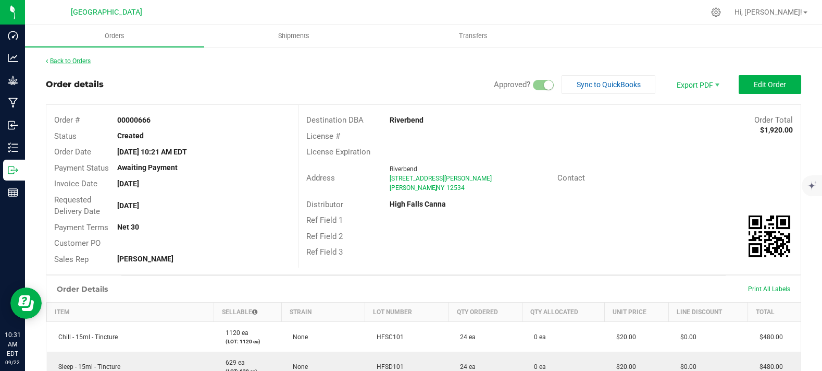
click at [85, 62] on link "Back to Orders" at bounding box center [68, 60] width 45 height 7
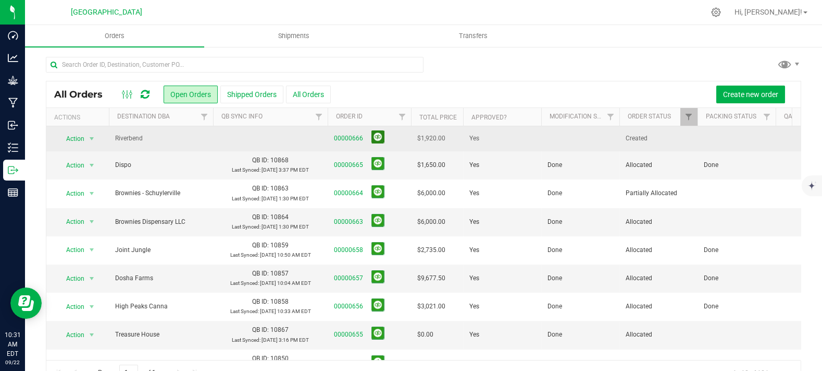
click at [382, 137] on button at bounding box center [378, 136] width 13 height 13
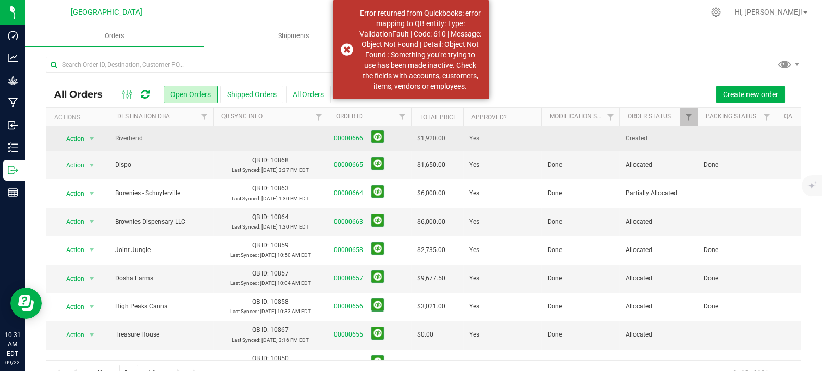
click at [569, 138] on td at bounding box center [581, 138] width 78 height 25
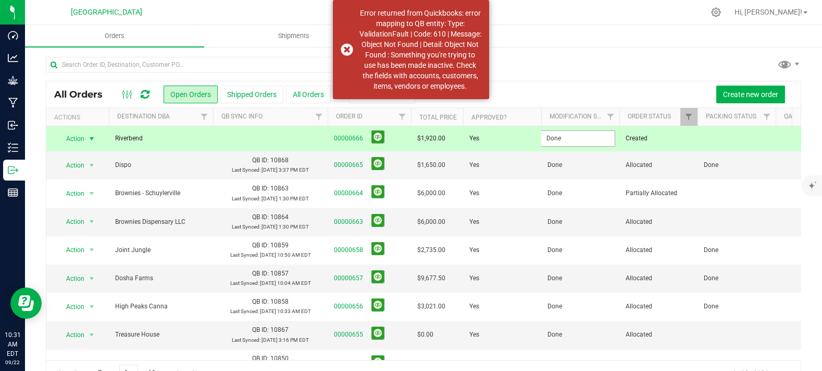
type input "Done"
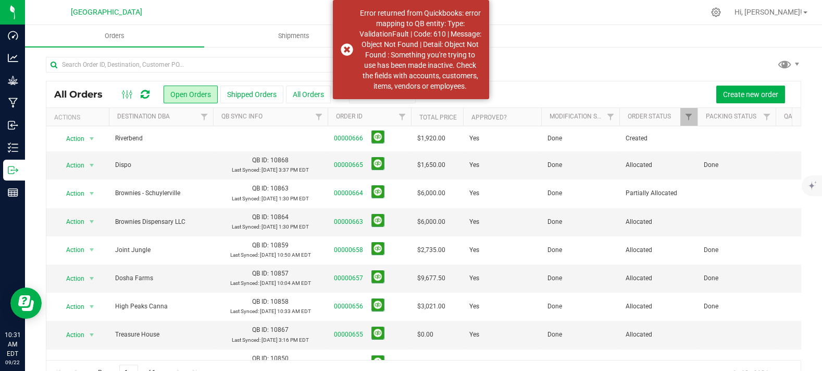
click at [570, 45] on ul "Orders Shipments Transfers" at bounding box center [436, 36] width 822 height 22
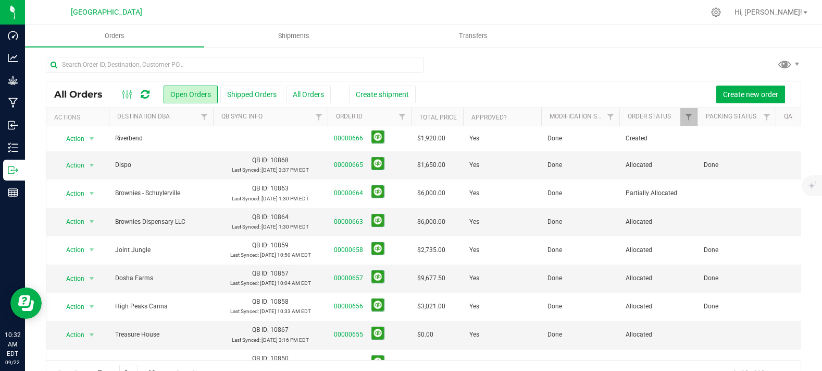
click at [543, 53] on div "All Orders Open Orders Shipped Orders All Orders Create shipment Create new ord…" at bounding box center [423, 221] width 797 height 350
